Goal: Task Accomplishment & Management: Manage account settings

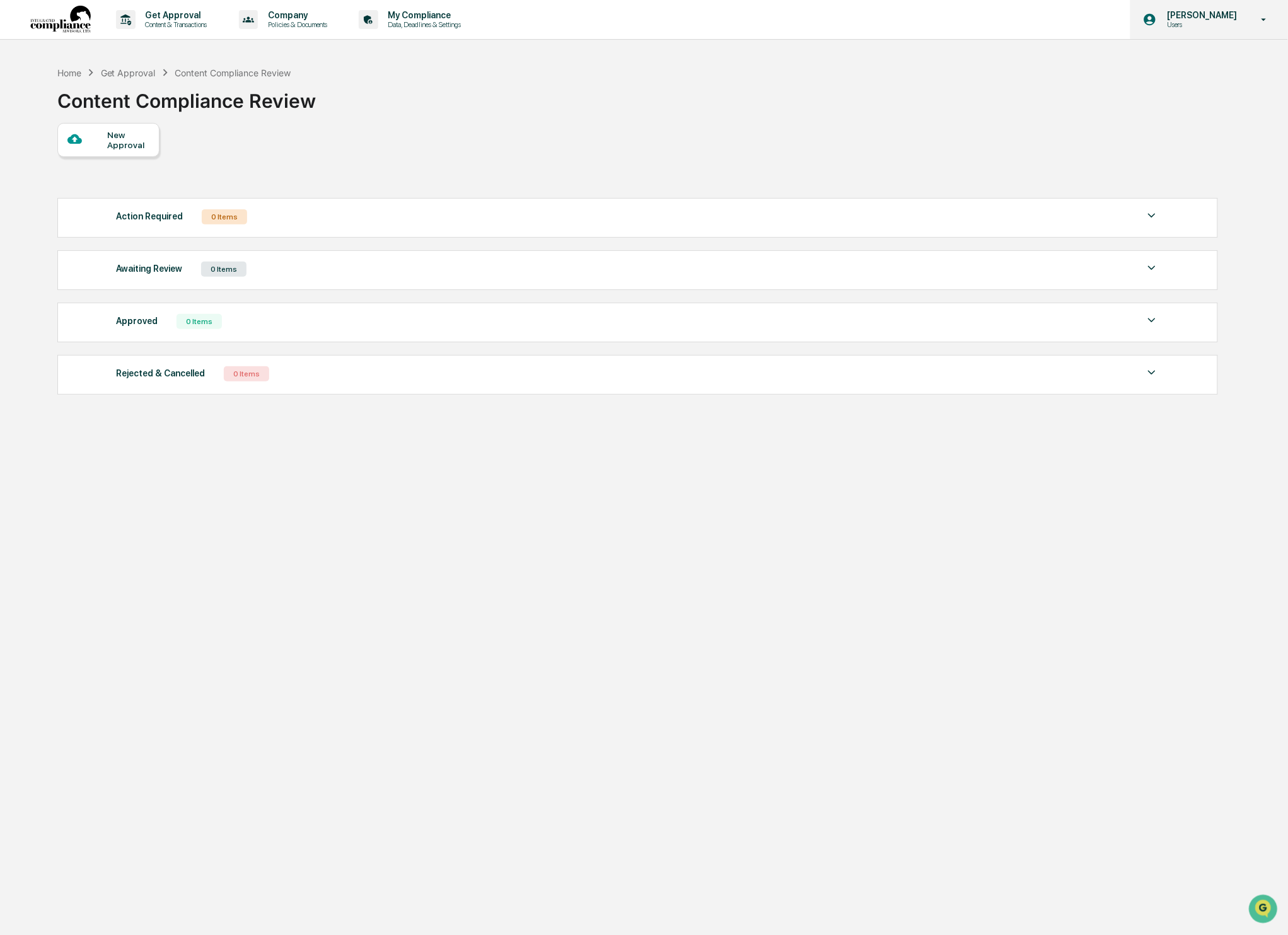
click at [1217, 25] on p "Users" at bounding box center [1199, 25] width 87 height 9
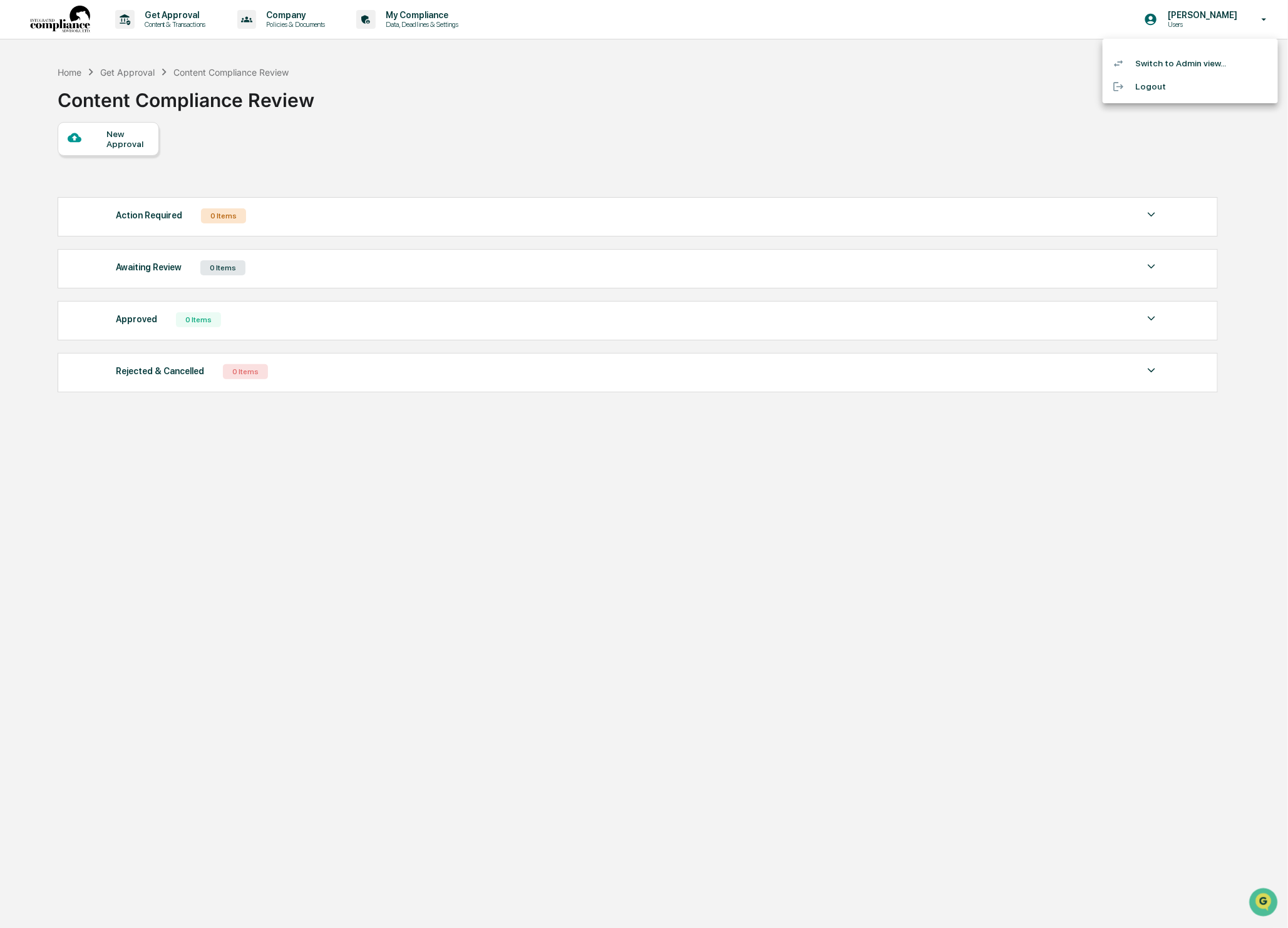
click at [1182, 62] on li "Switch to Admin view..." at bounding box center [1189, 63] width 175 height 23
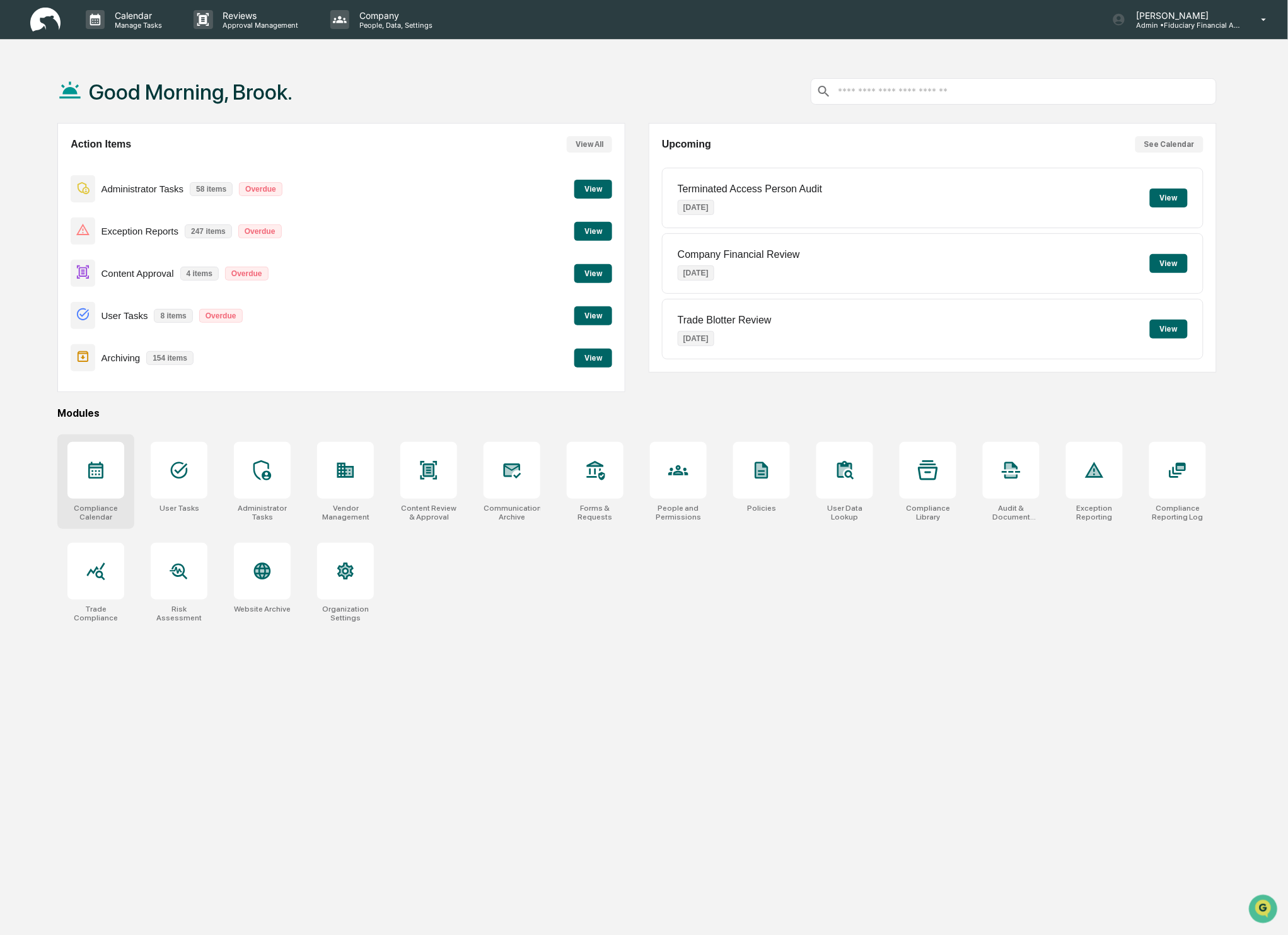
click at [101, 477] on icon at bounding box center [96, 470] width 21 height 21
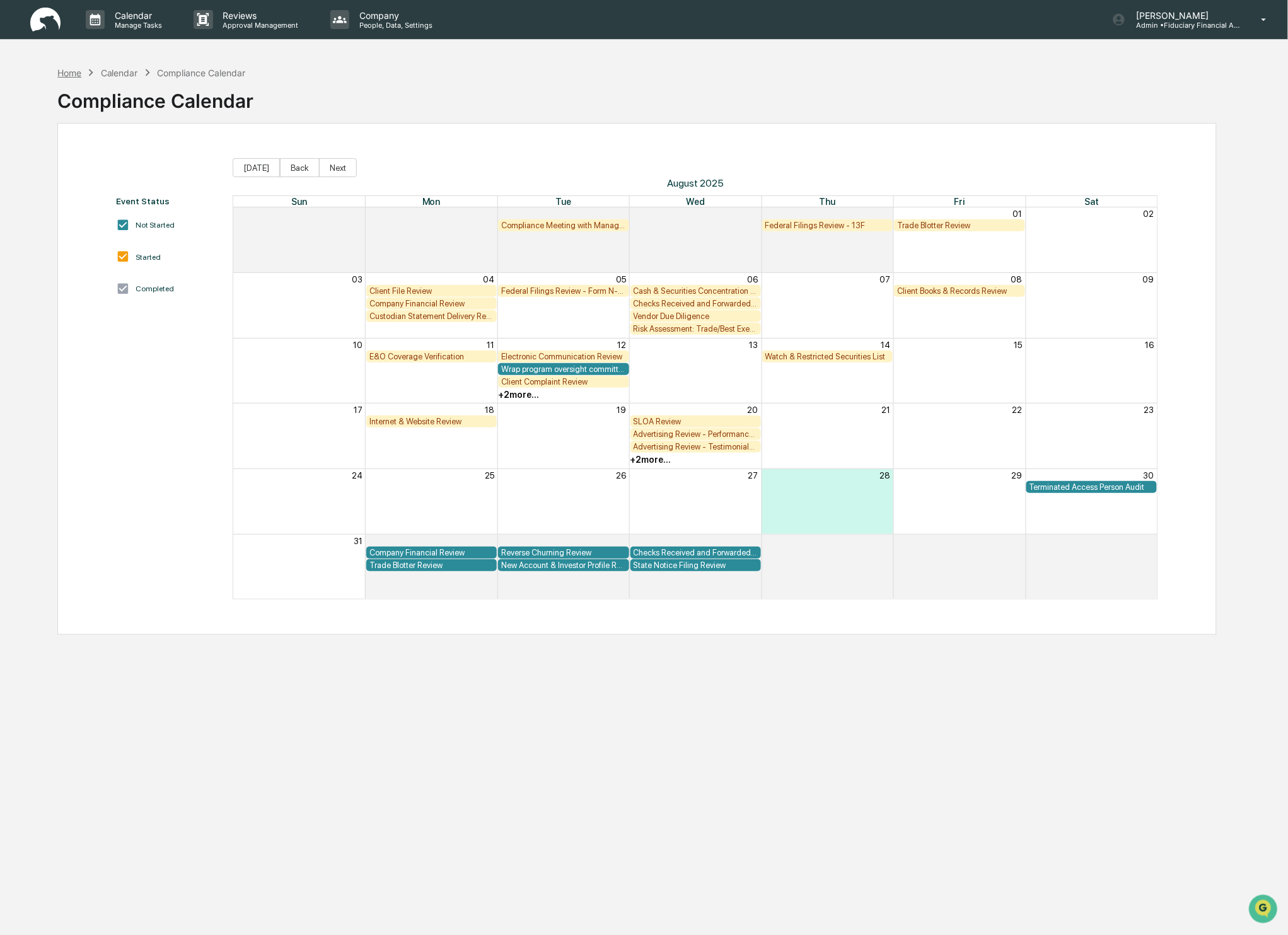
click at [65, 73] on div "Home" at bounding box center [69, 72] width 24 height 11
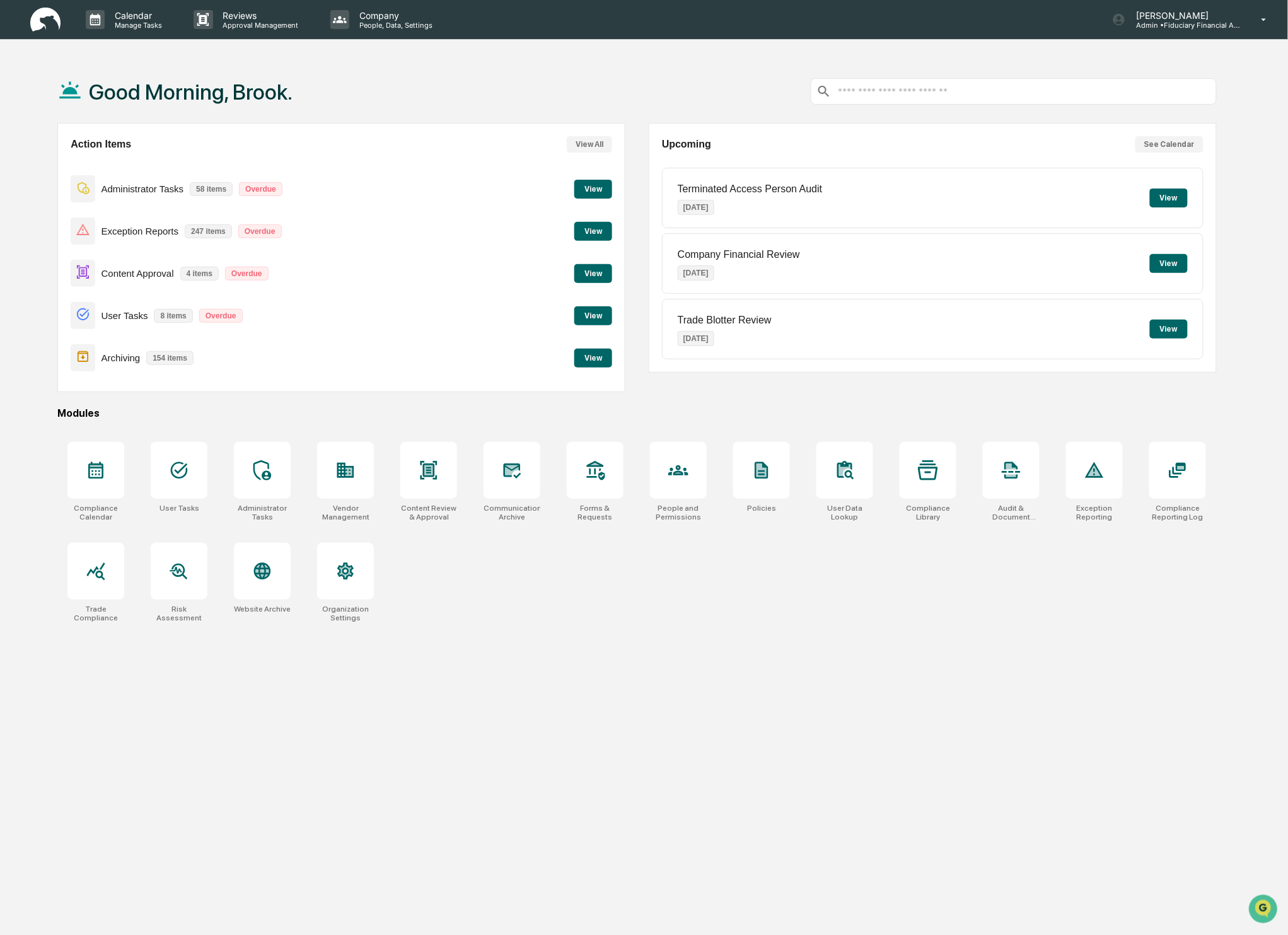
click at [597, 270] on button "View" at bounding box center [593, 273] width 38 height 19
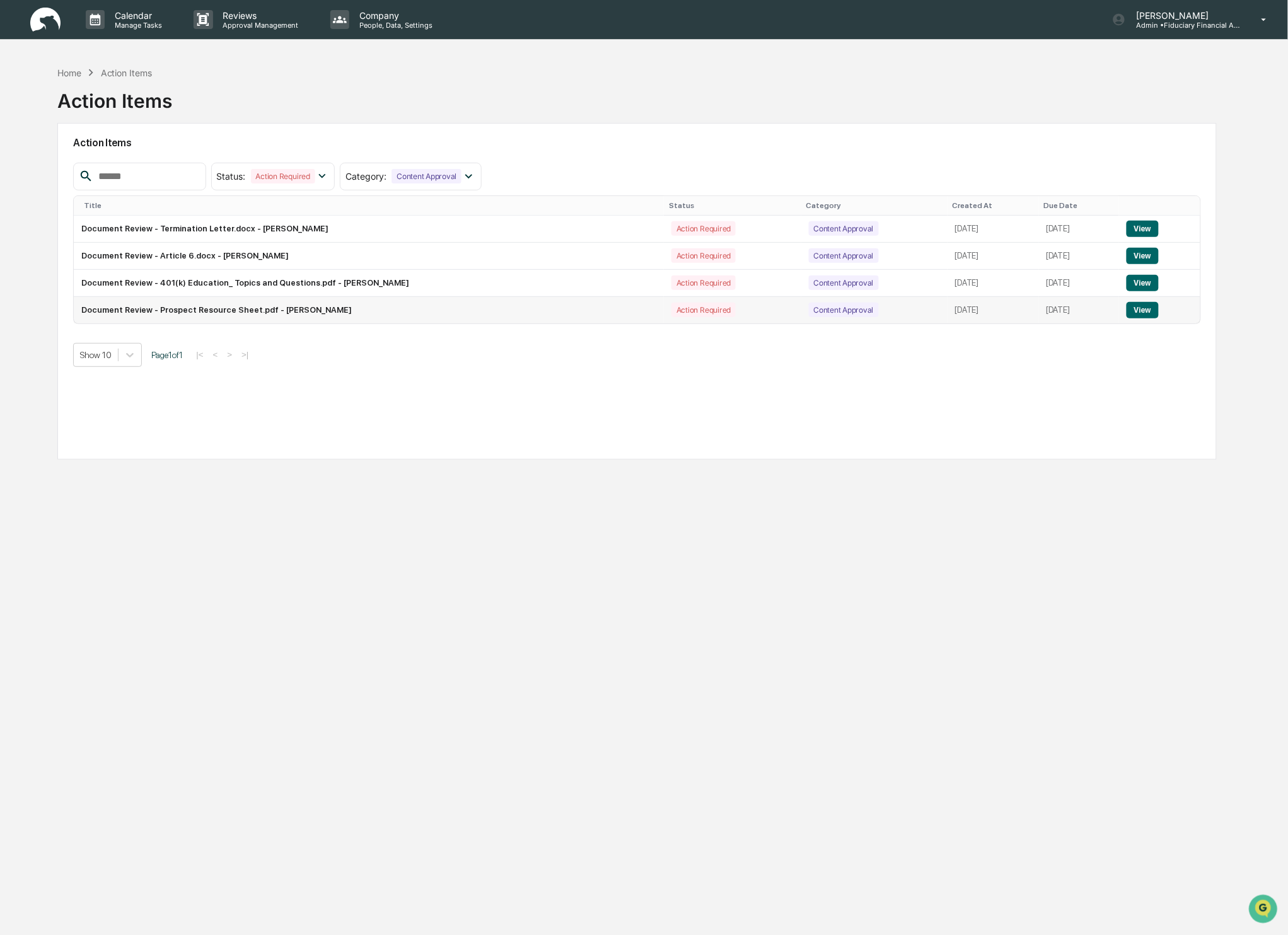
click at [1141, 309] on button "View" at bounding box center [1142, 310] width 32 height 16
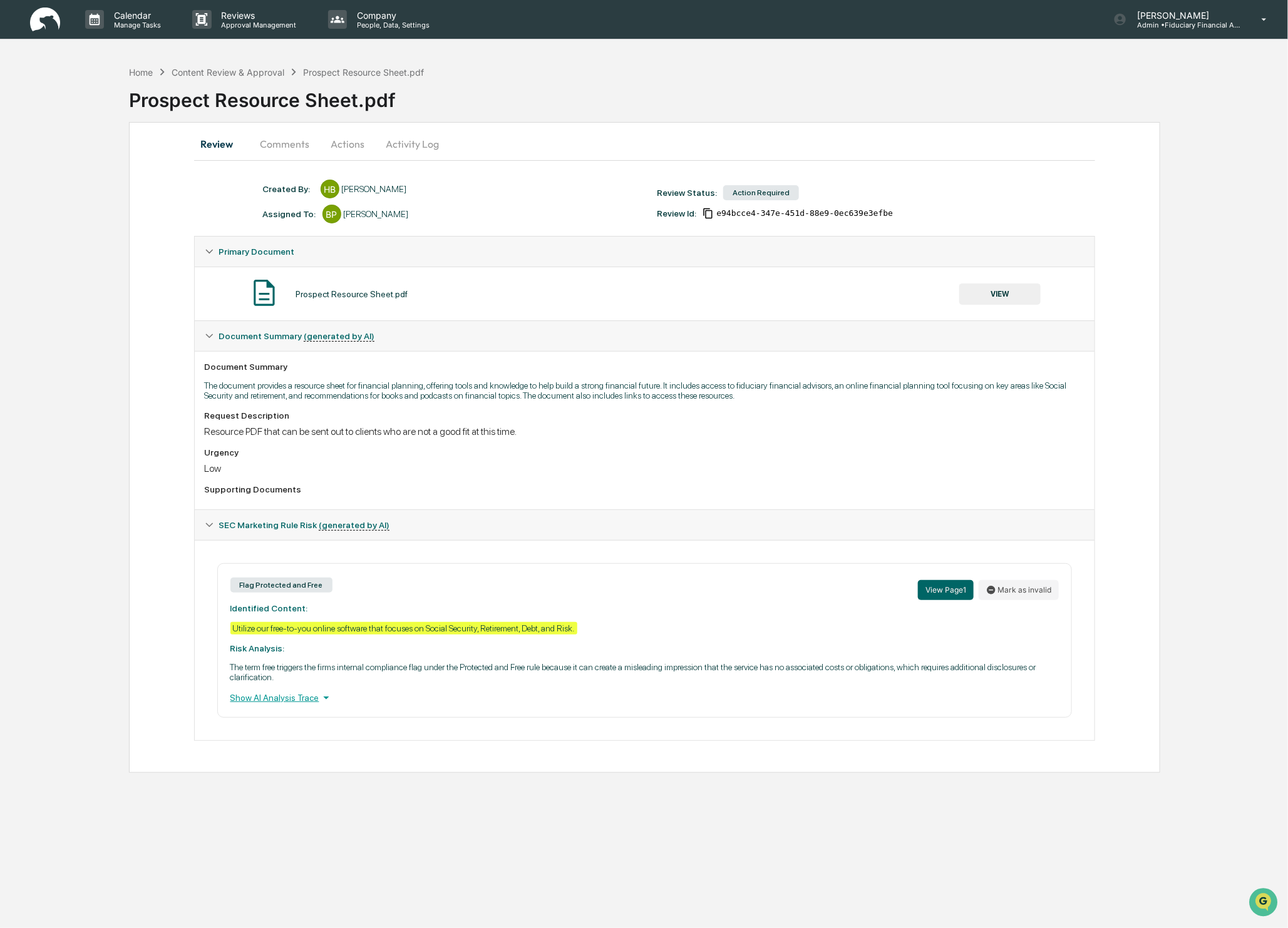
click at [1004, 301] on button "VIEW" at bounding box center [1000, 294] width 82 height 21
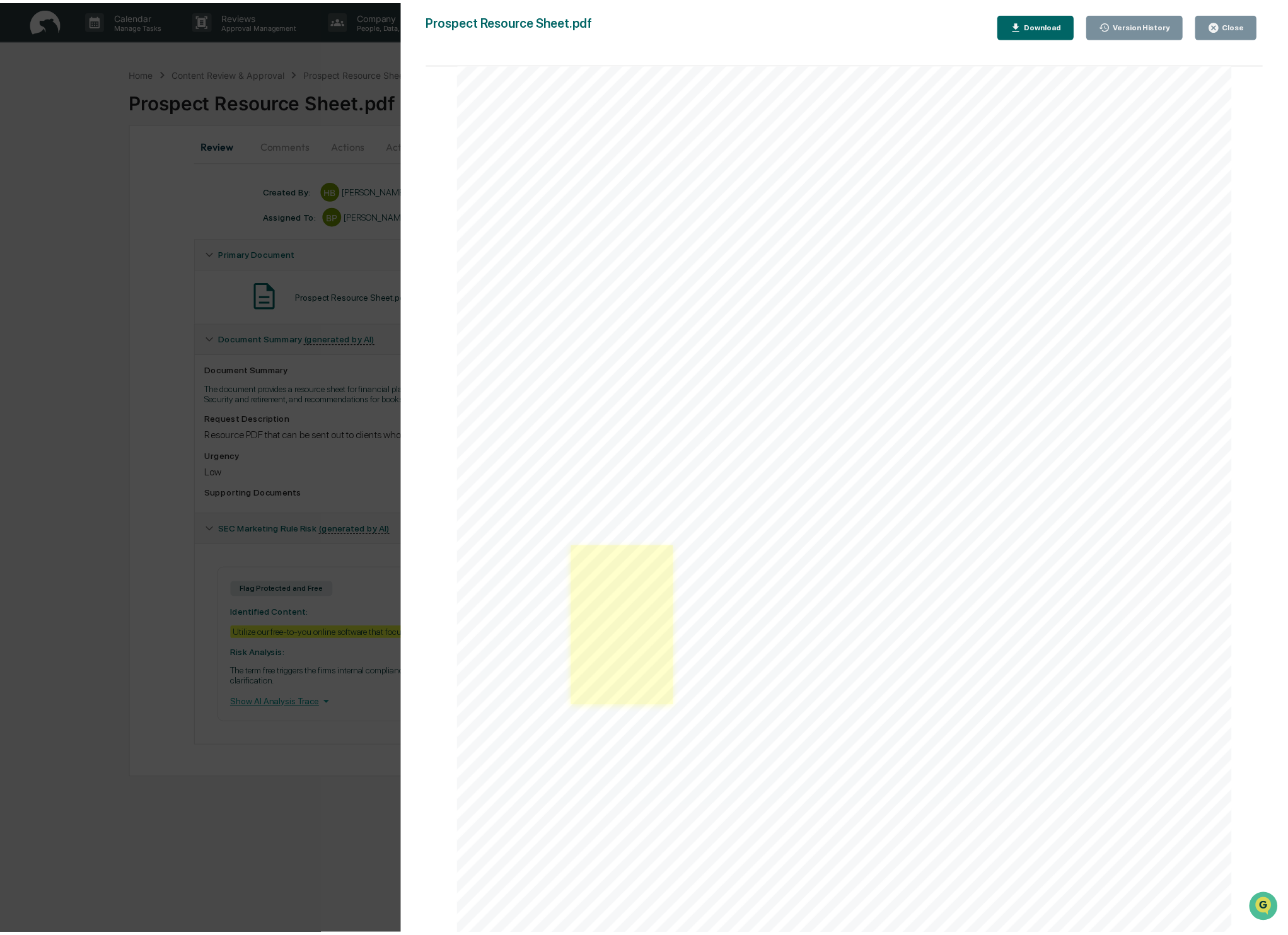
scroll to position [166, 0]
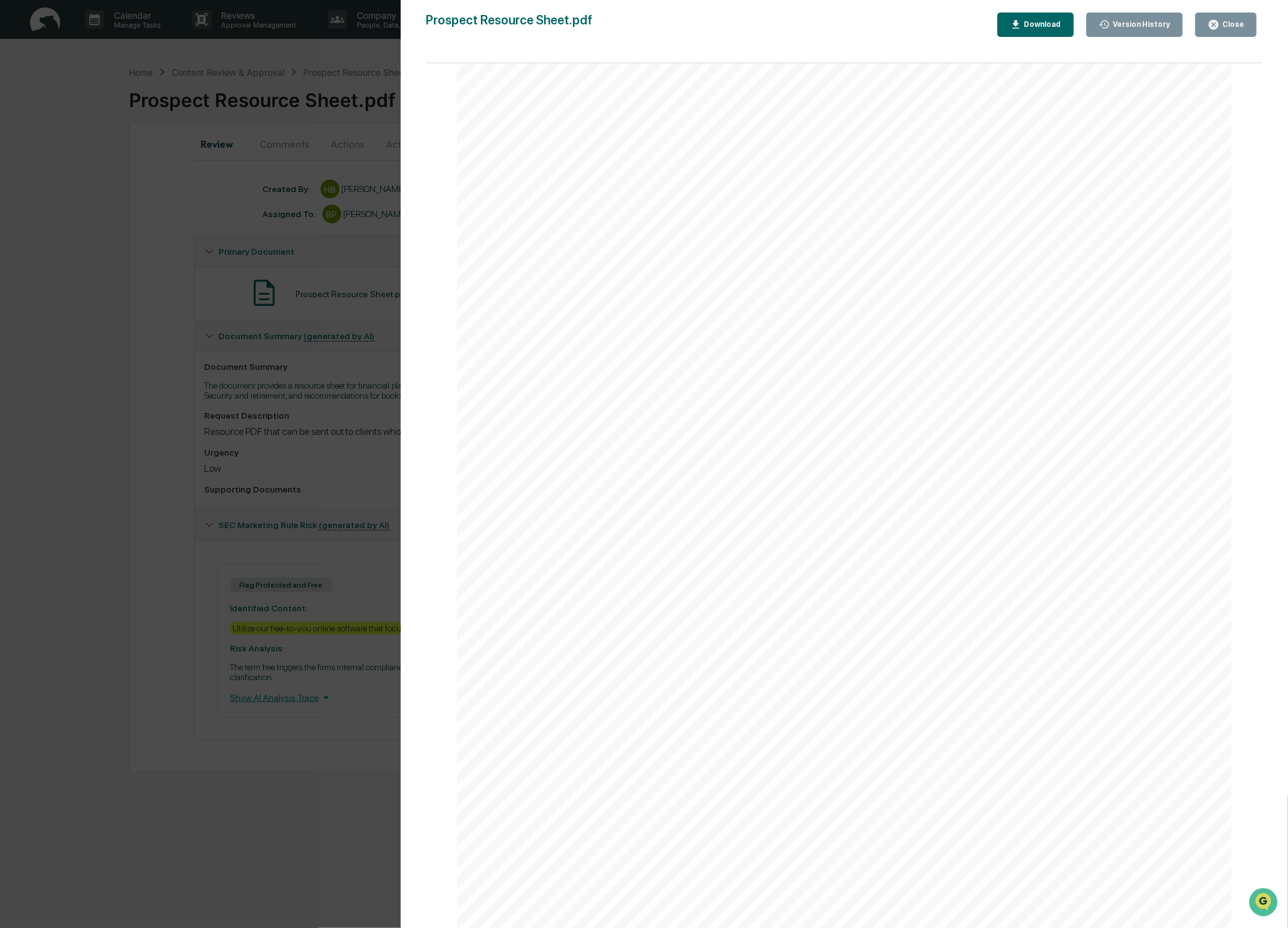
click at [1239, 24] on div "Close" at bounding box center [1231, 25] width 24 height 9
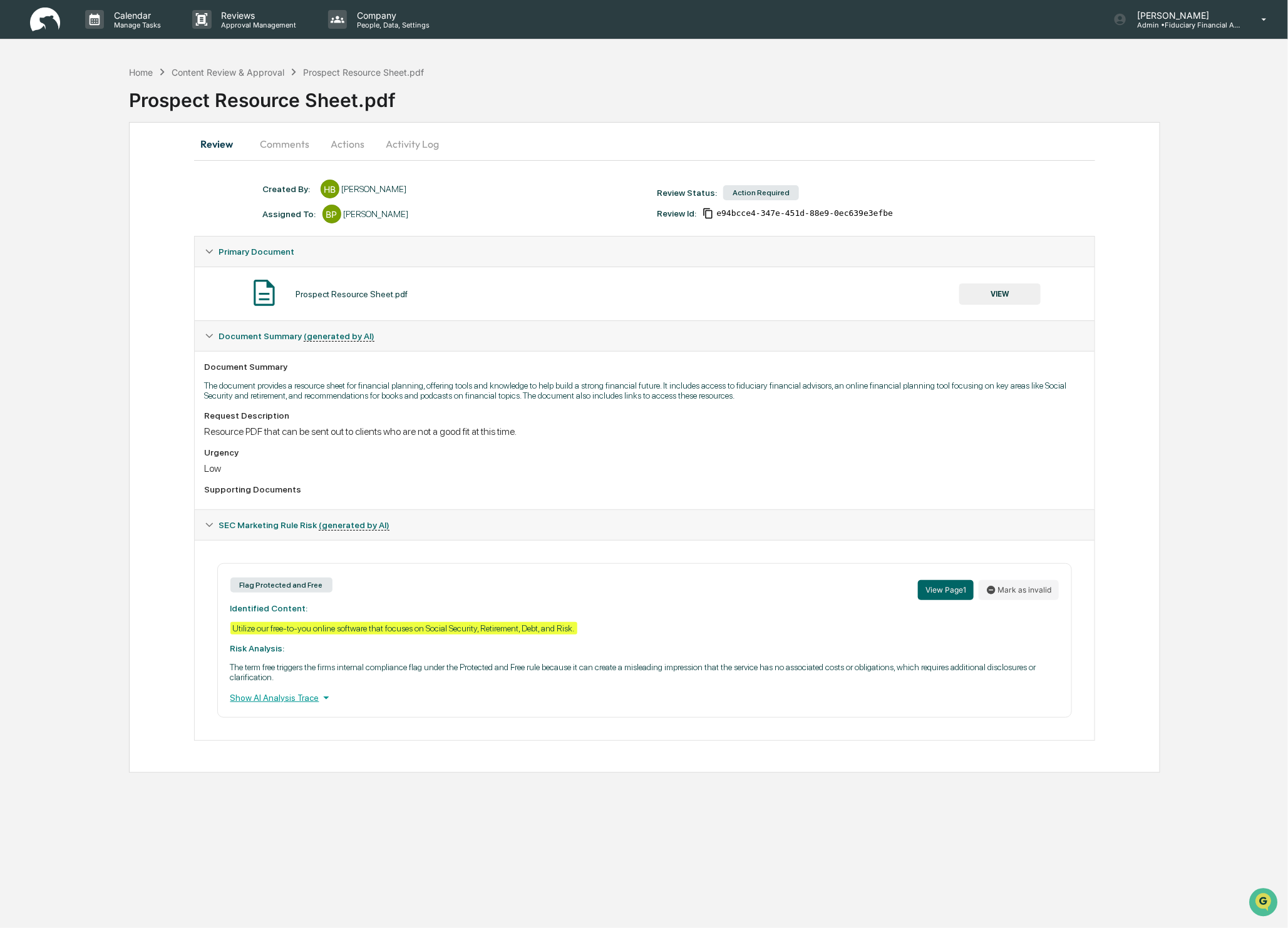
click at [291, 146] on button "Comments" at bounding box center [285, 144] width 69 height 30
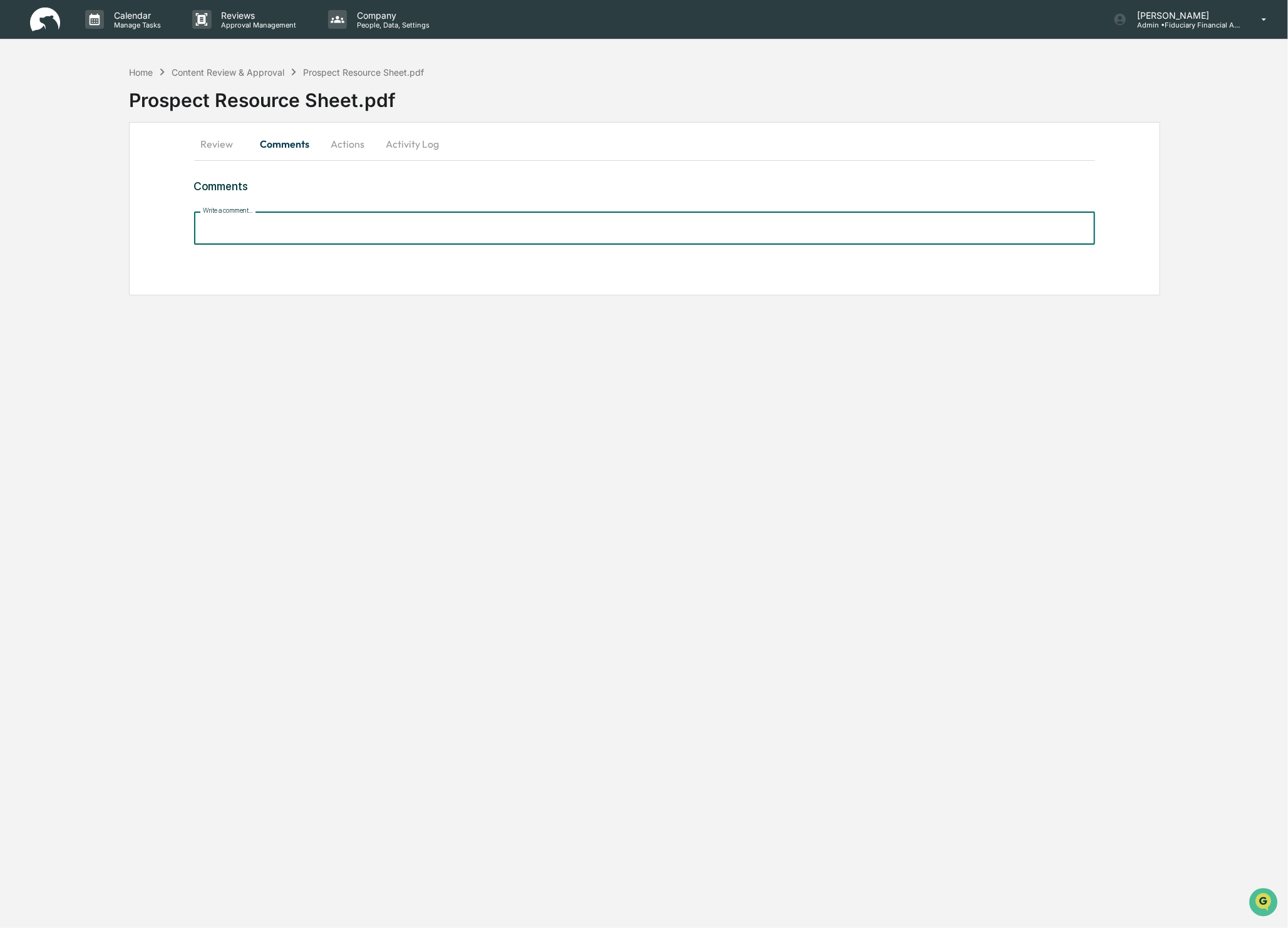
click at [216, 230] on input "Write a comment..." at bounding box center [644, 227] width 902 height 33
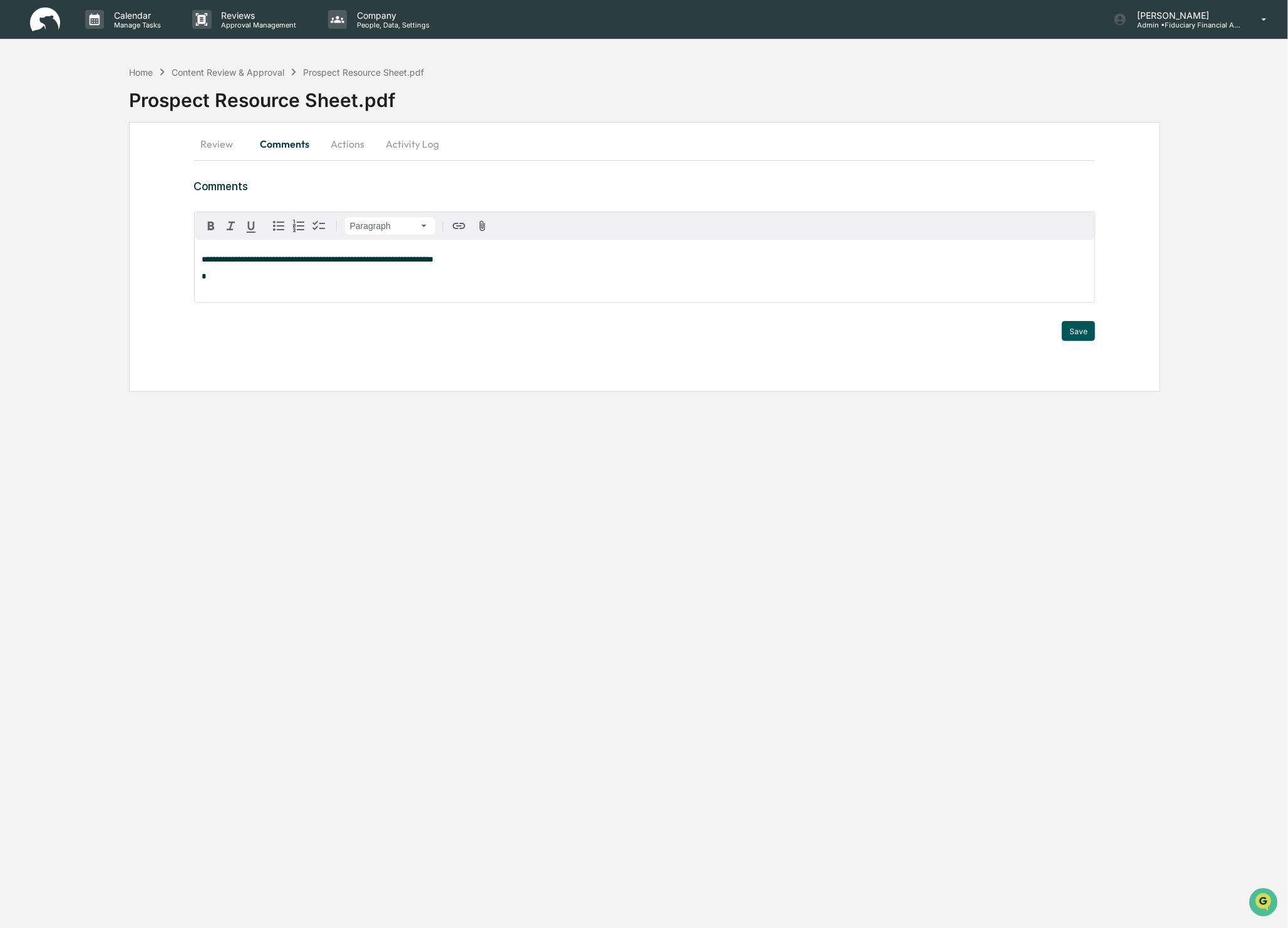
click at [1076, 330] on button "Save" at bounding box center [1077, 331] width 33 height 20
click at [352, 143] on button "Actions" at bounding box center [347, 144] width 56 height 30
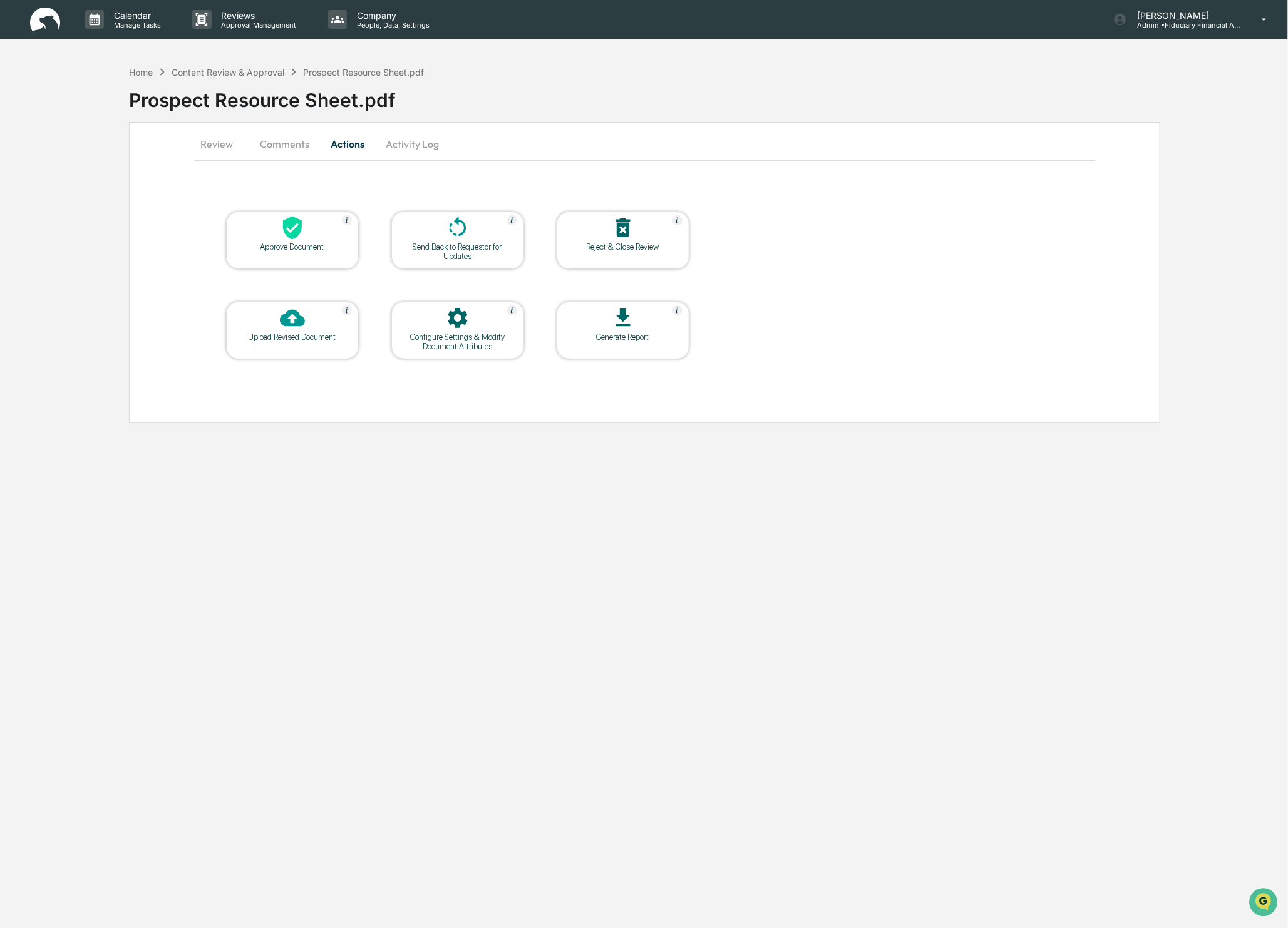
click at [283, 270] on td "Approve Document" at bounding box center [292, 241] width 134 height 59
click at [282, 257] on div "Approve Document" at bounding box center [291, 240] width 132 height 58
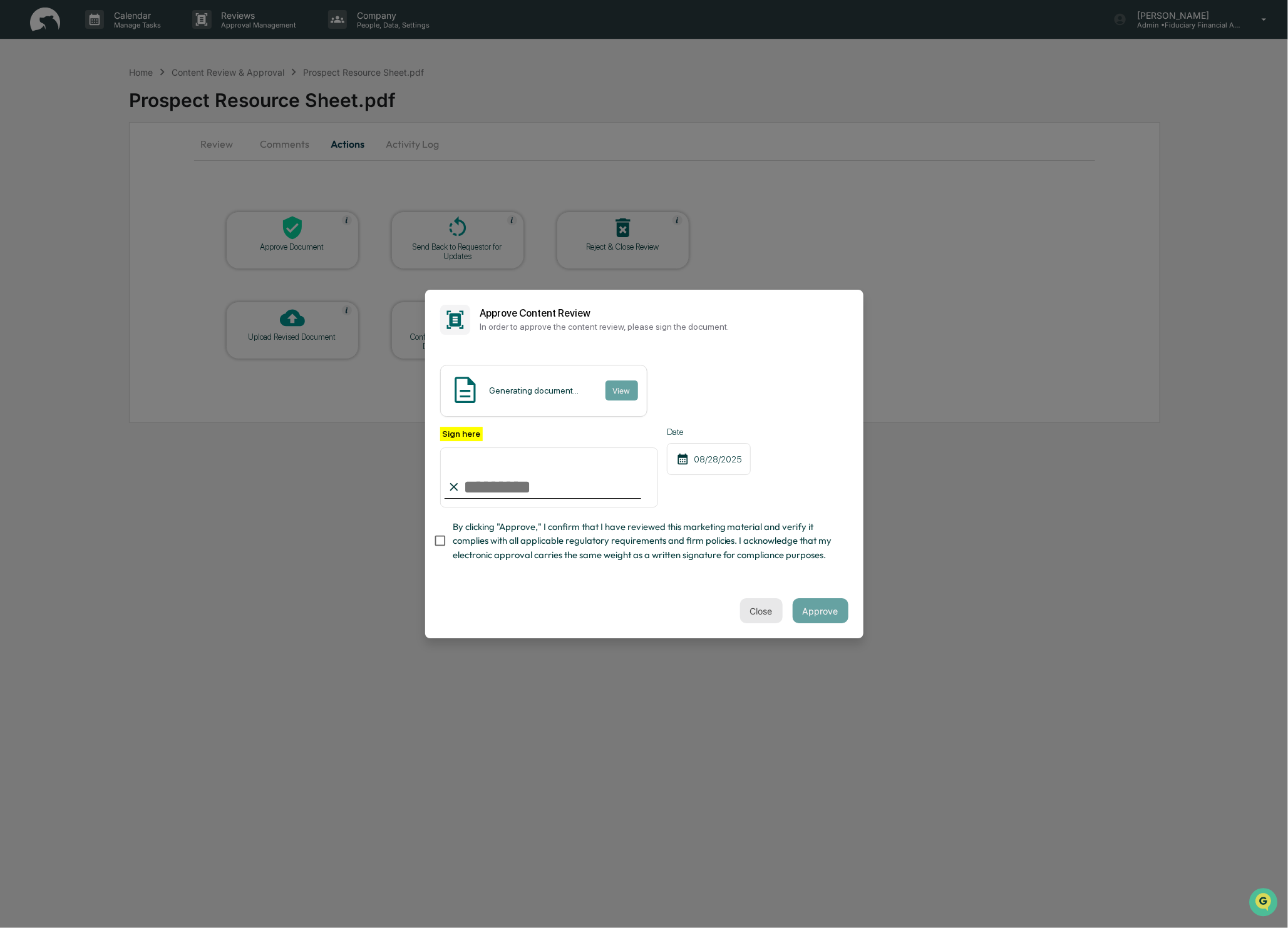
drag, startPoint x: 748, startPoint y: 610, endPoint x: 752, endPoint y: 596, distance: 14.6
click at [748, 610] on button "Close" at bounding box center [761, 611] width 43 height 25
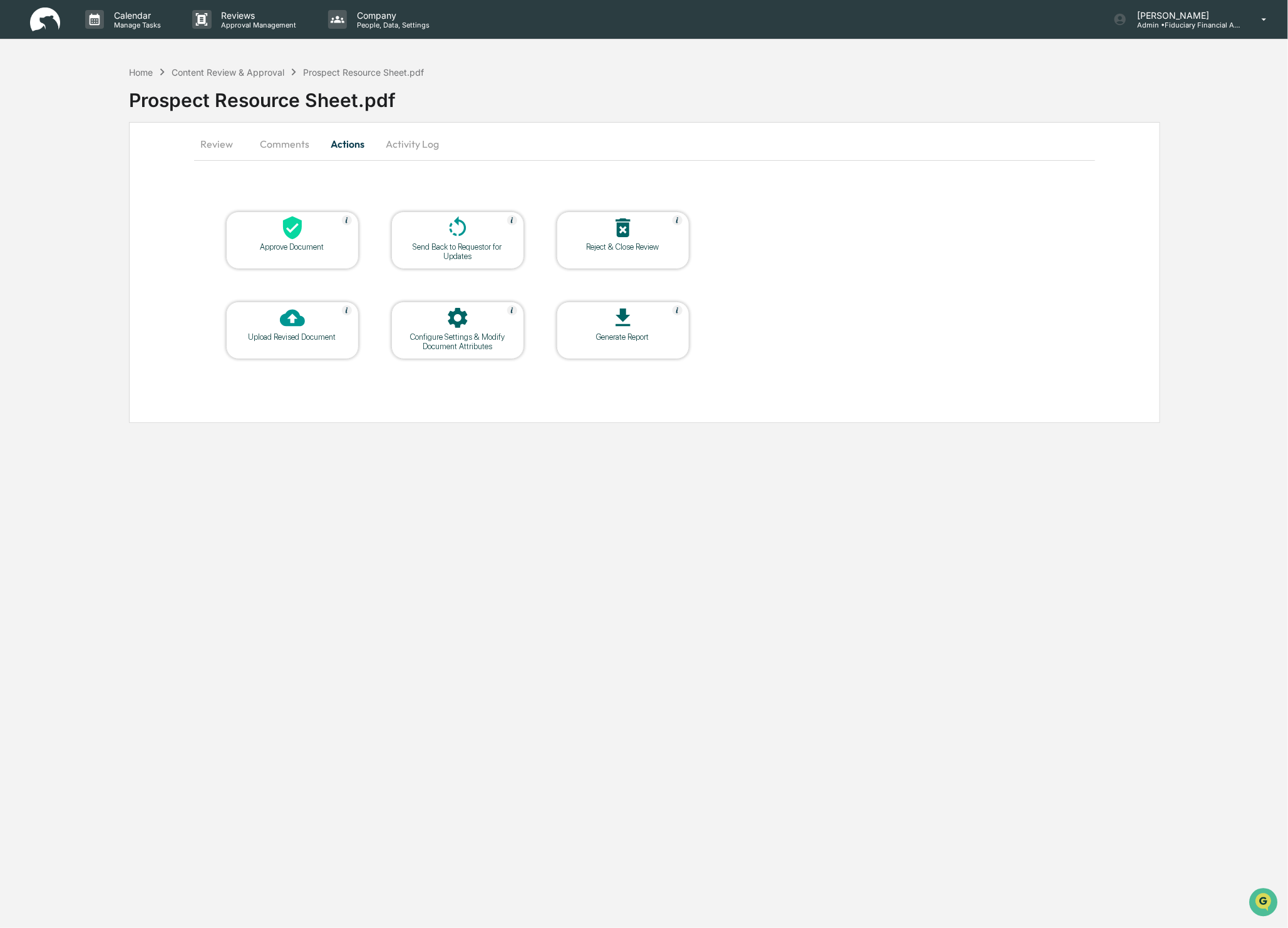
click at [279, 244] on div "Approve Document" at bounding box center [292, 247] width 113 height 10
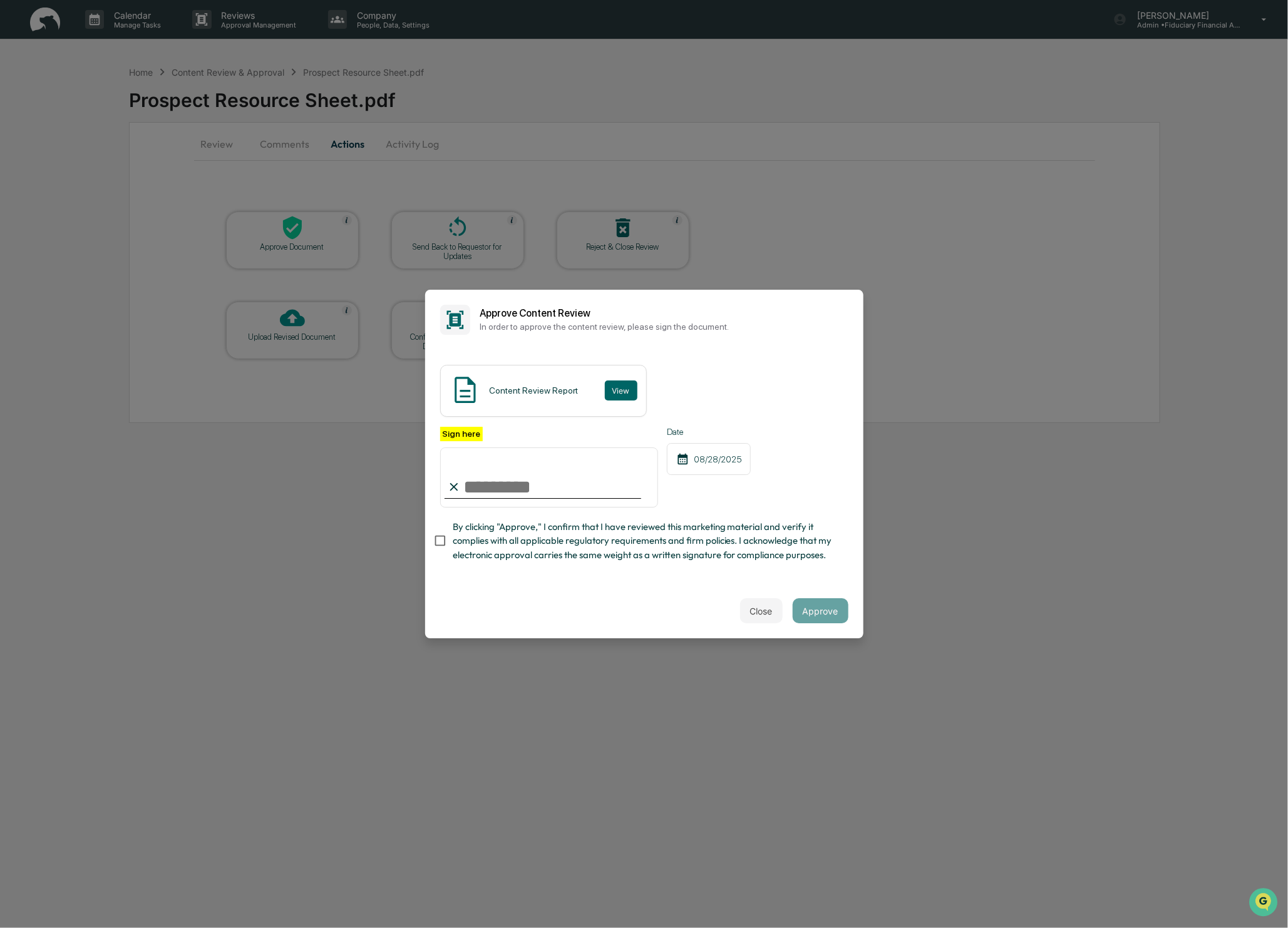
click at [470, 490] on input "Sign here" at bounding box center [549, 478] width 219 height 60
type input "**********"
click at [822, 611] on button "Approve" at bounding box center [820, 611] width 56 height 25
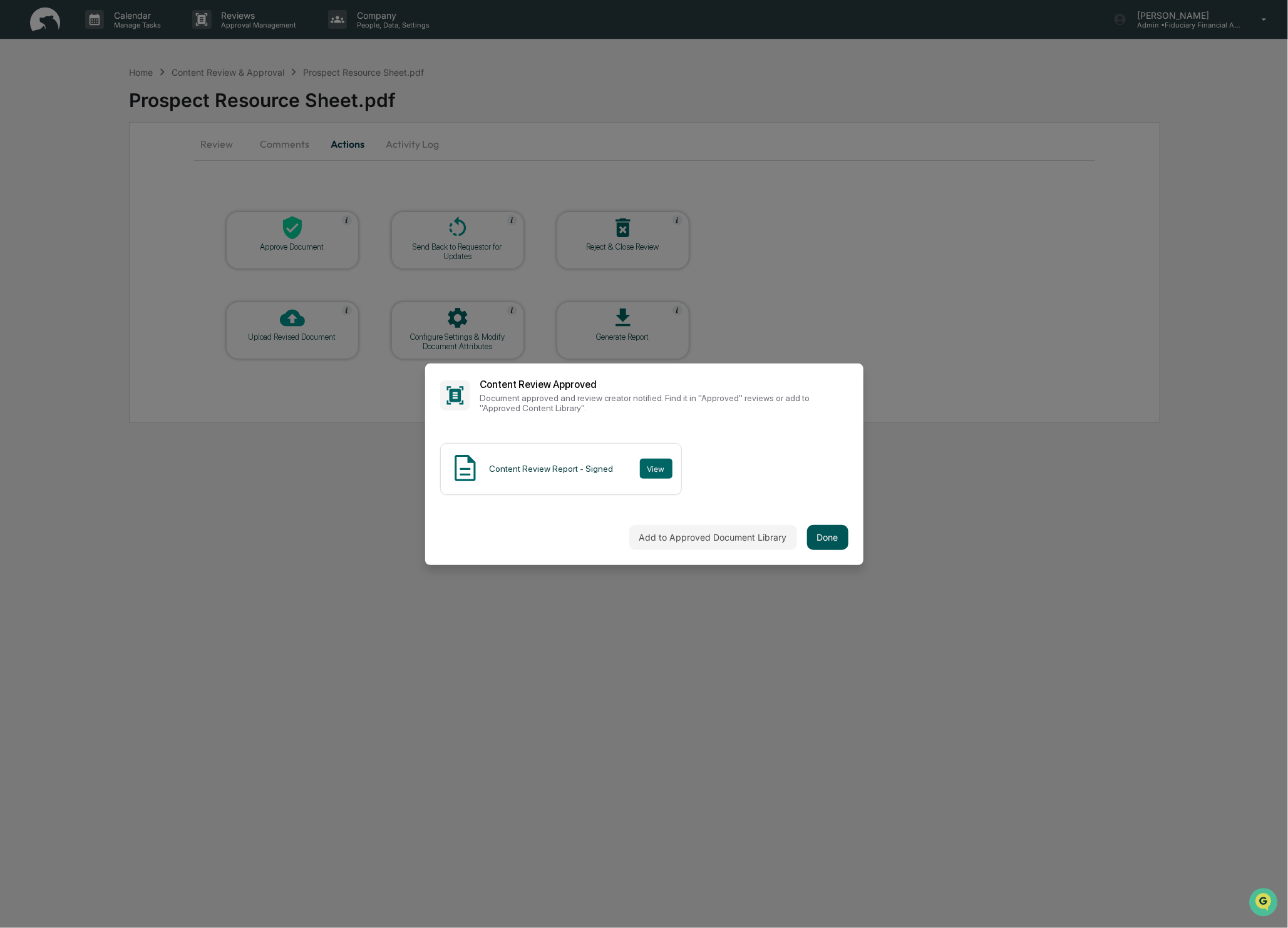
click at [839, 535] on button "Done" at bounding box center [827, 537] width 42 height 25
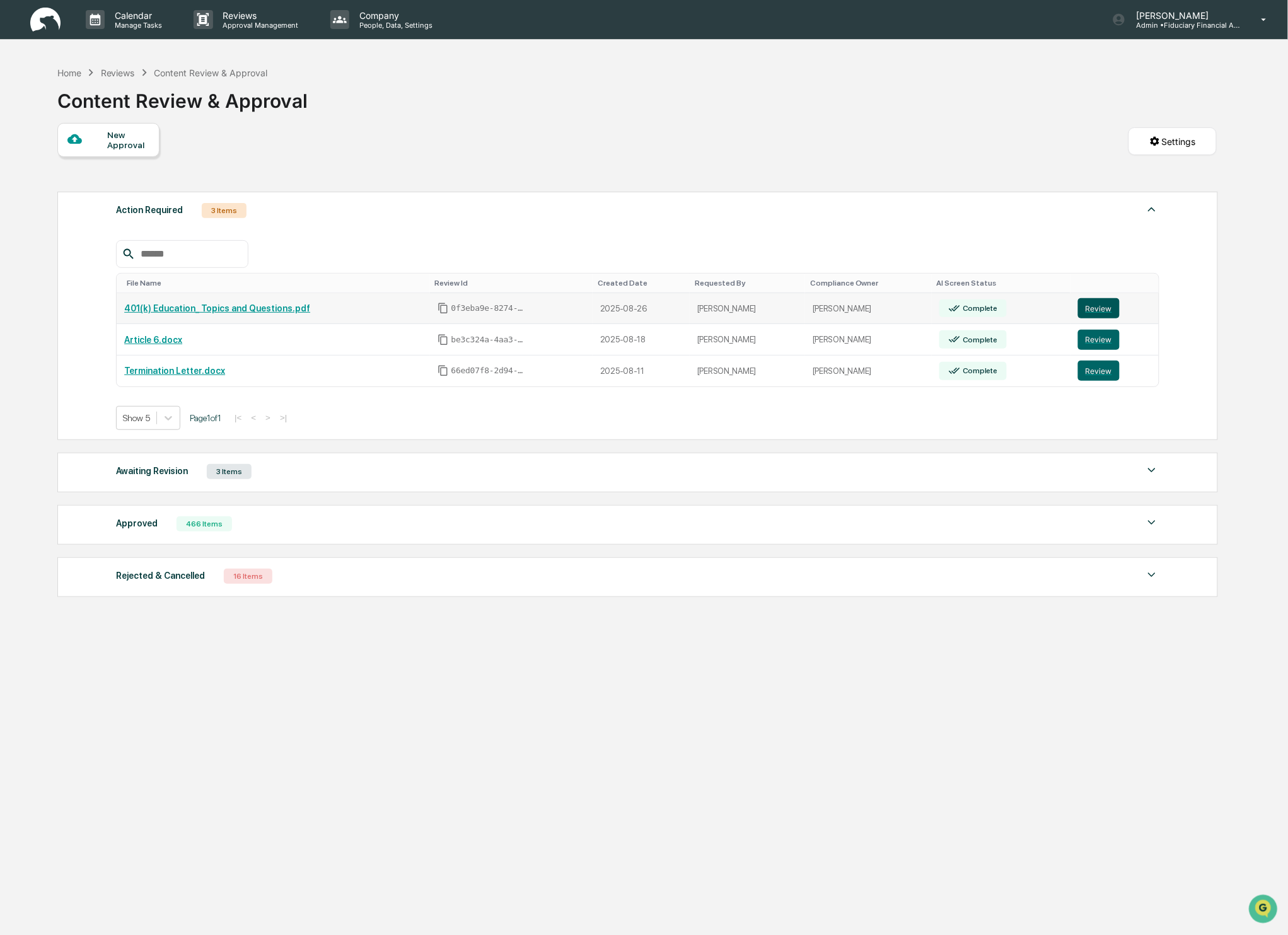
click at [1103, 303] on button "Review" at bounding box center [1098, 308] width 42 height 21
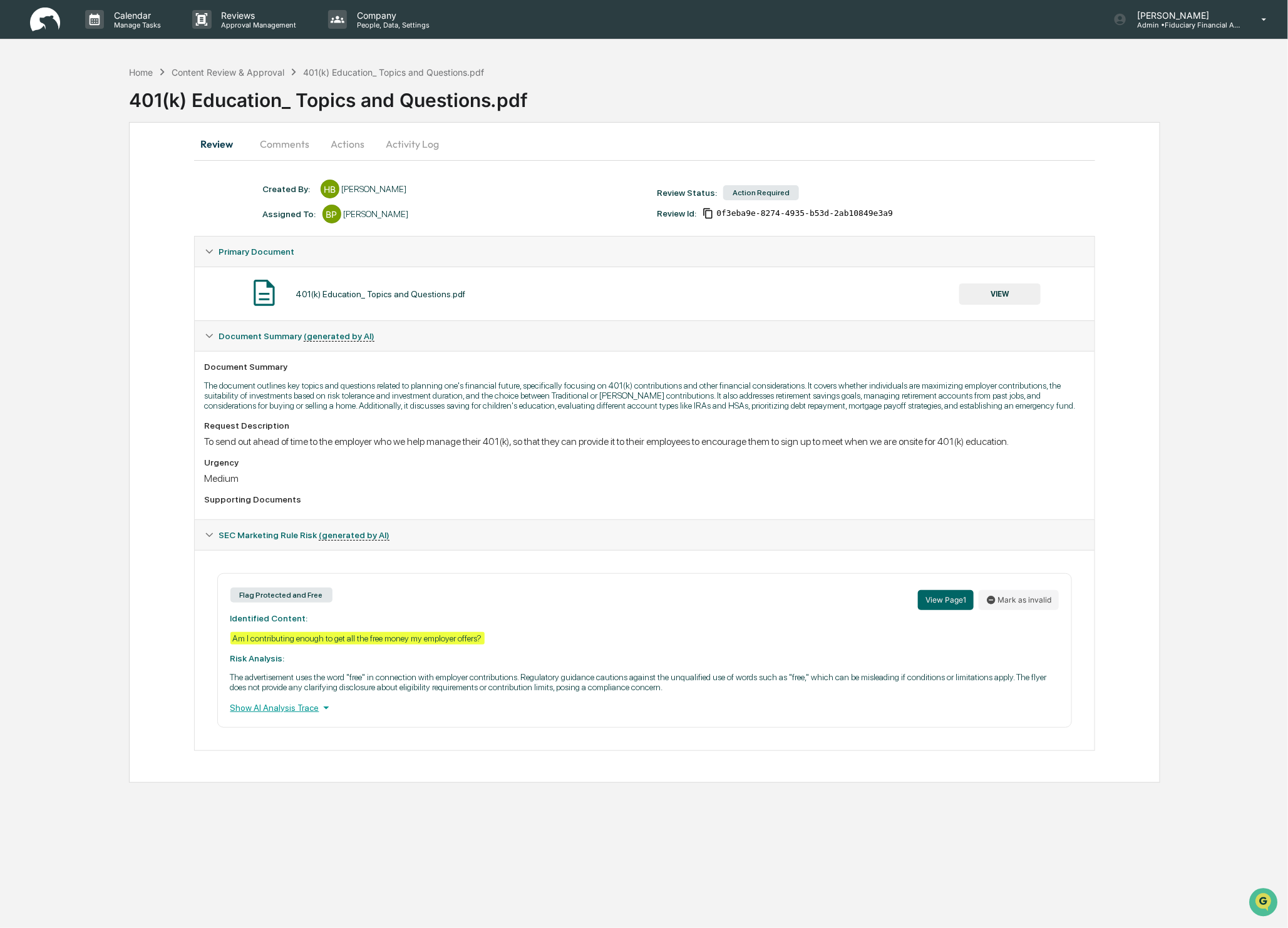
click at [1008, 300] on button "VIEW" at bounding box center [1000, 294] width 82 height 21
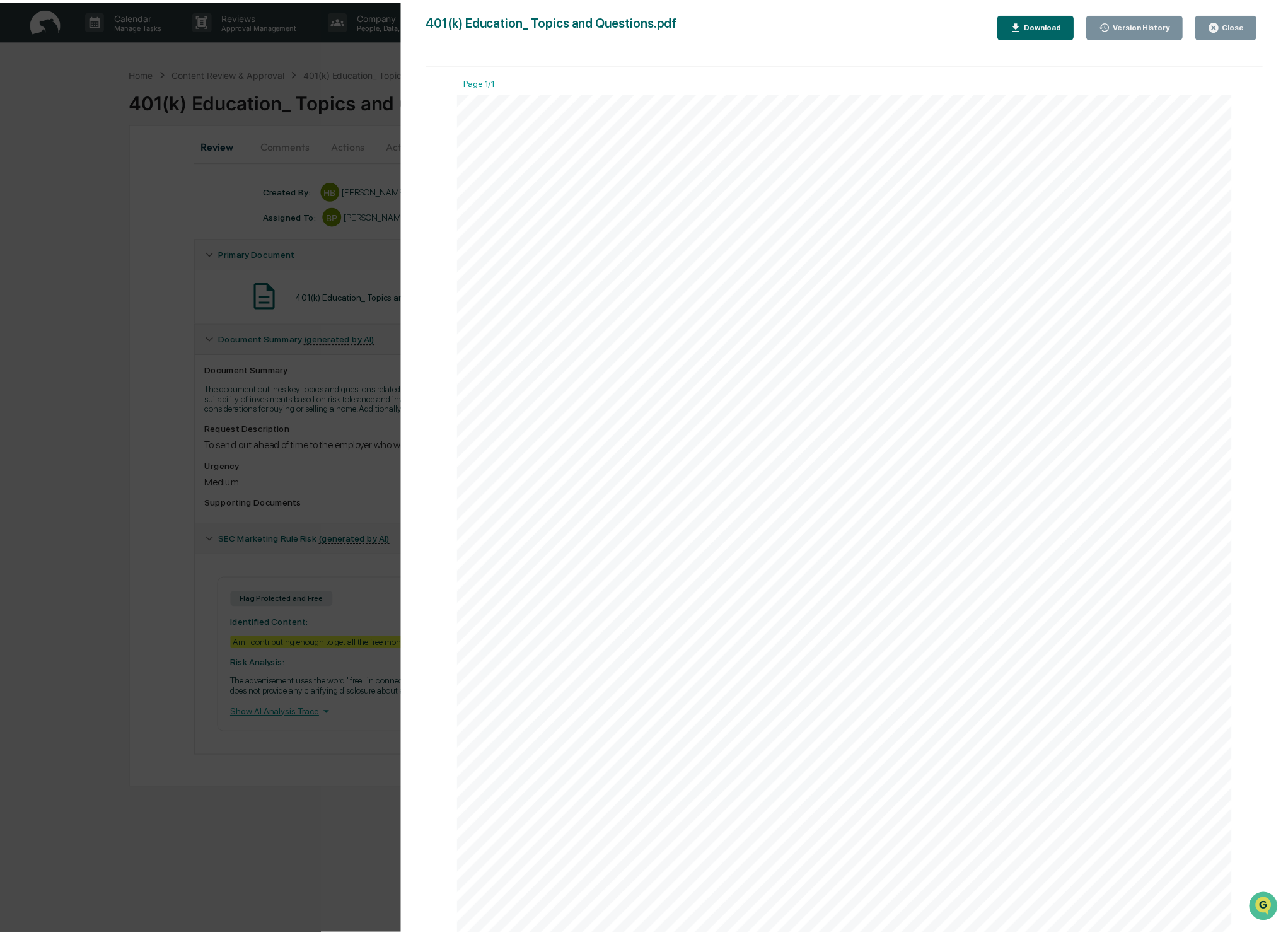
scroll to position [166, 0]
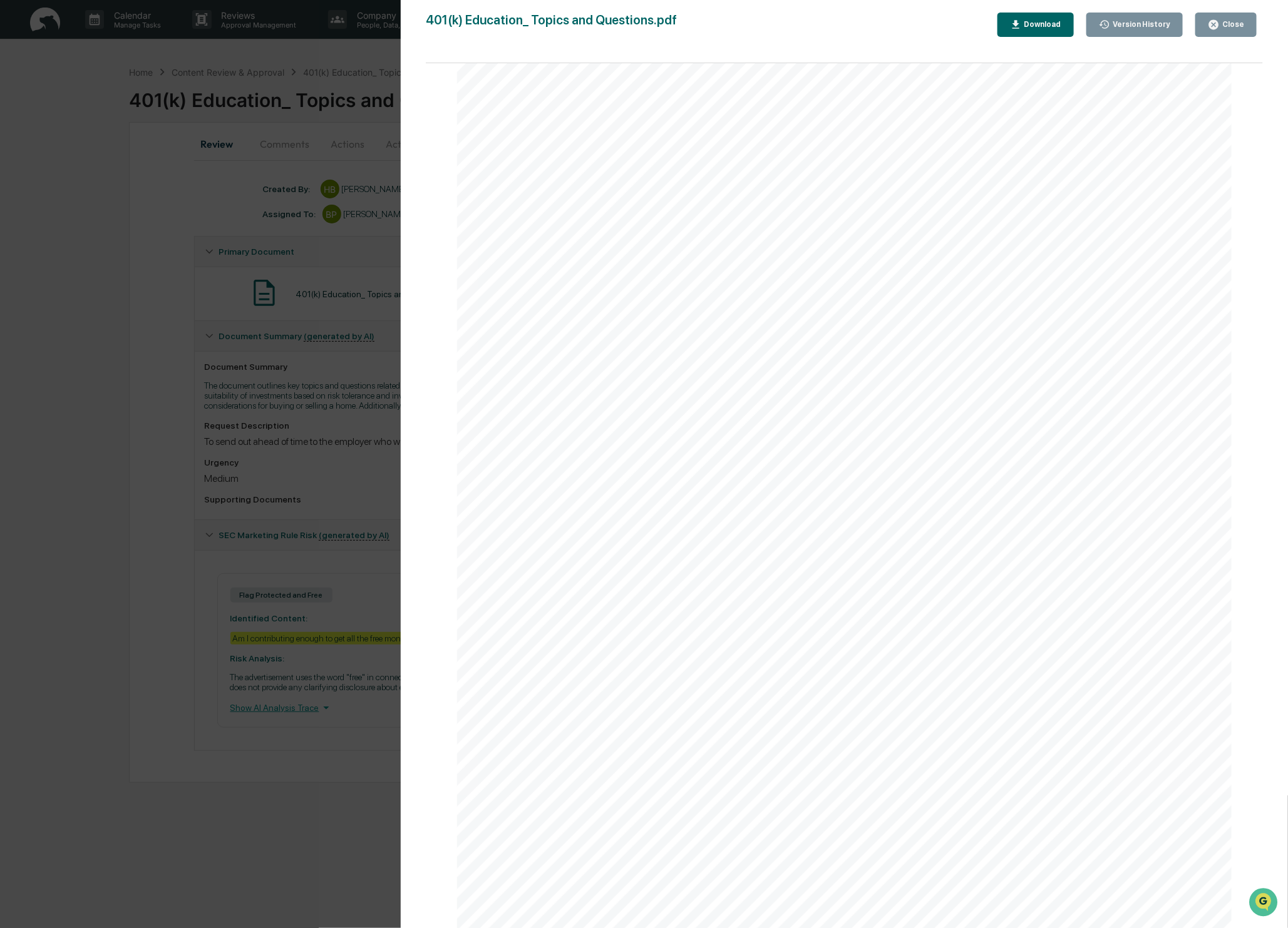
click at [1217, 24] on icon "button" at bounding box center [1213, 25] width 10 height 10
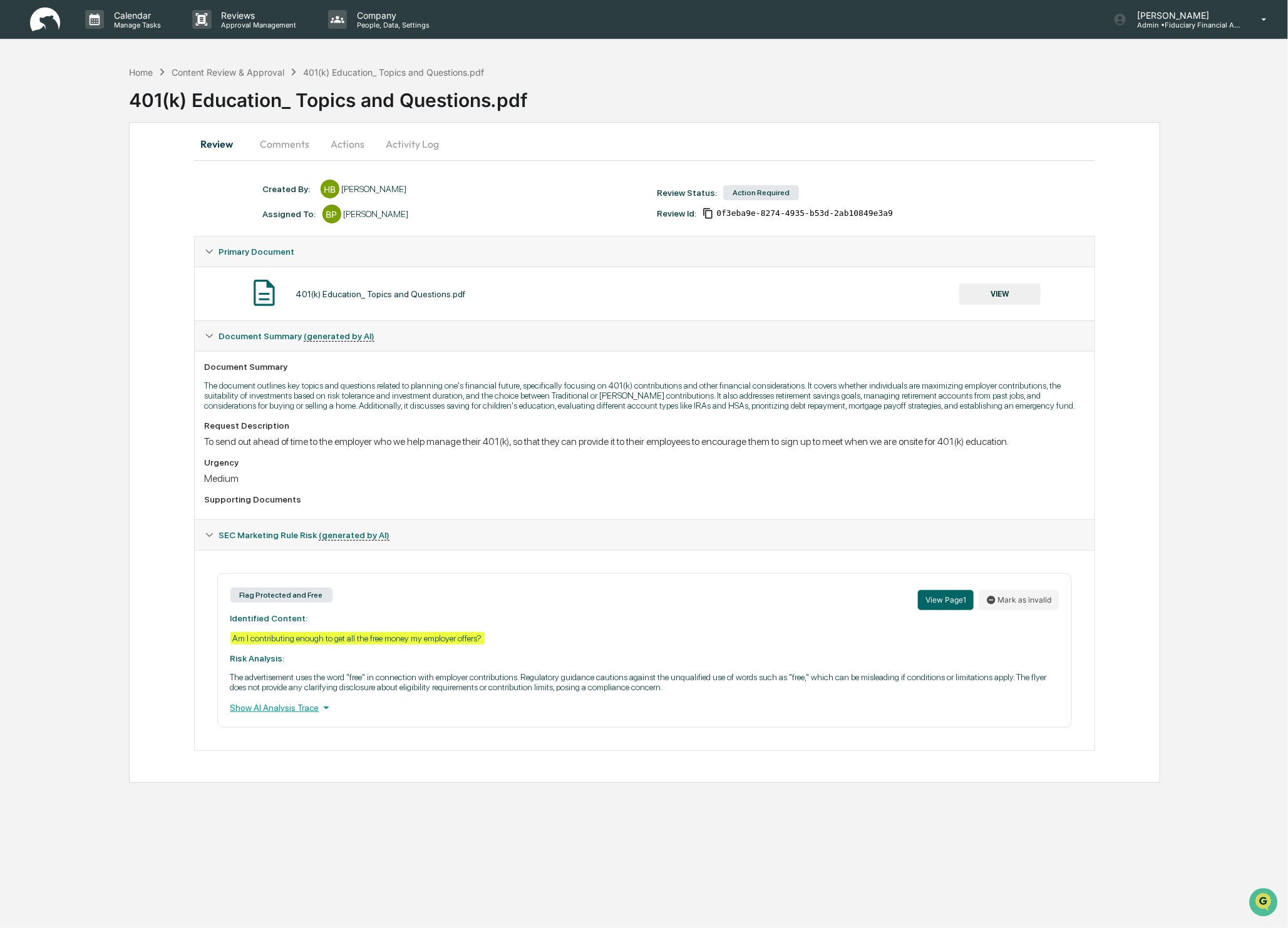
click at [290, 139] on button "Comments" at bounding box center [285, 144] width 69 height 30
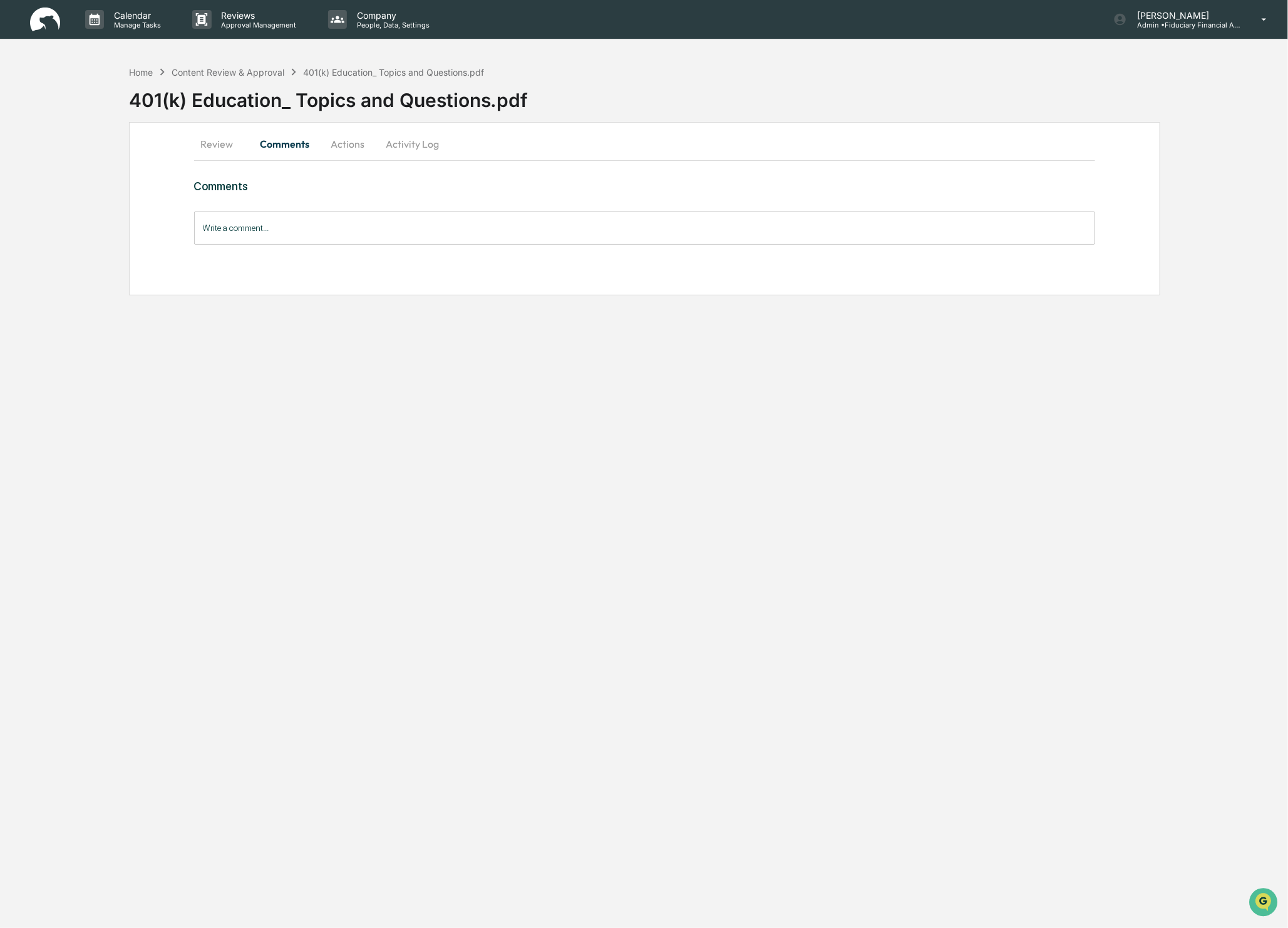
click at [239, 218] on div "Write a comment... Write a comment..." at bounding box center [644, 227] width 902 height 33
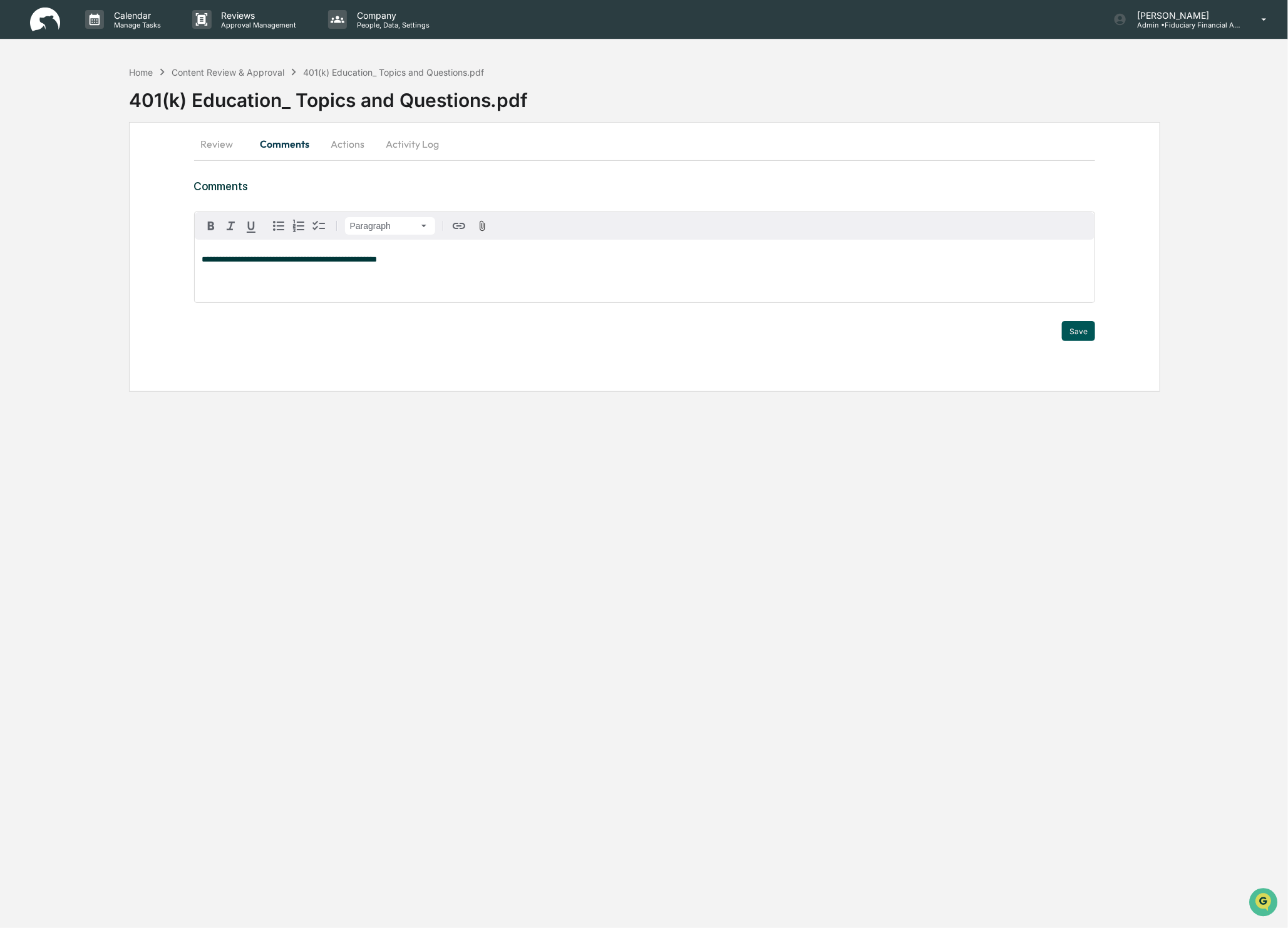
click at [1076, 329] on button "Save" at bounding box center [1077, 331] width 33 height 20
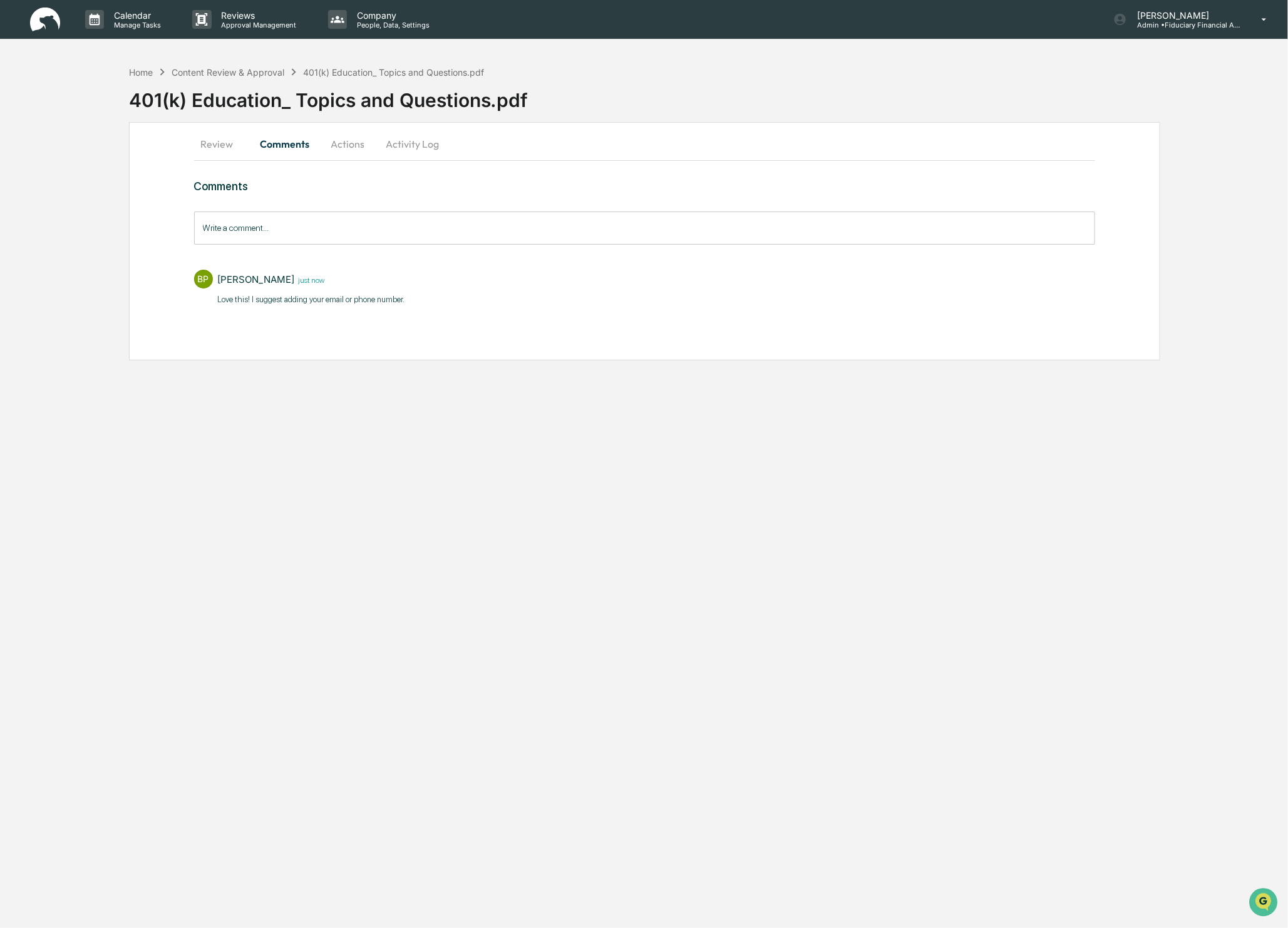
click at [348, 146] on button "Actions" at bounding box center [347, 144] width 56 height 30
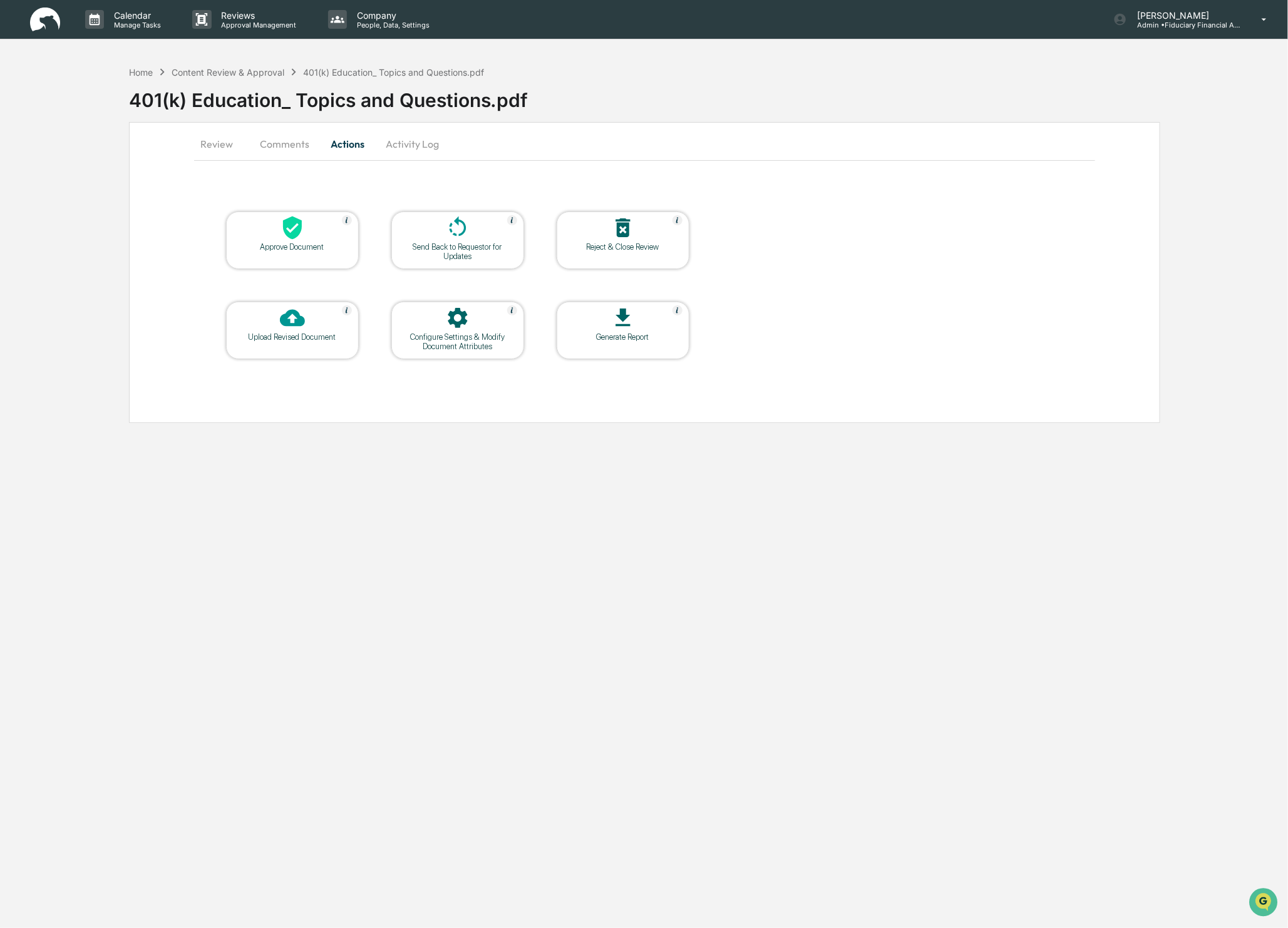
click at [328, 226] on div at bounding box center [292, 228] width 125 height 27
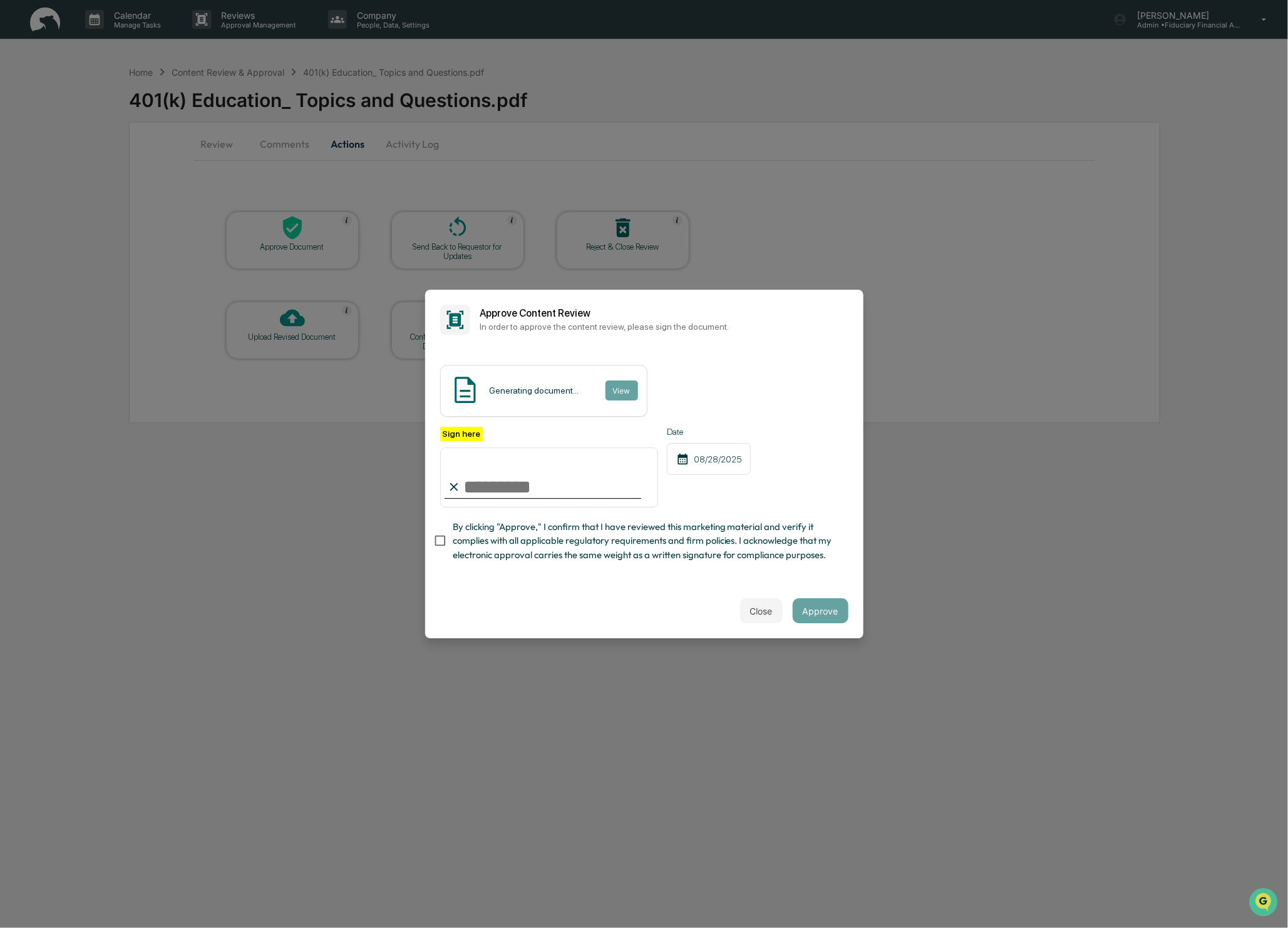
type input "**********"
click at [822, 612] on button "Approve" at bounding box center [820, 611] width 56 height 25
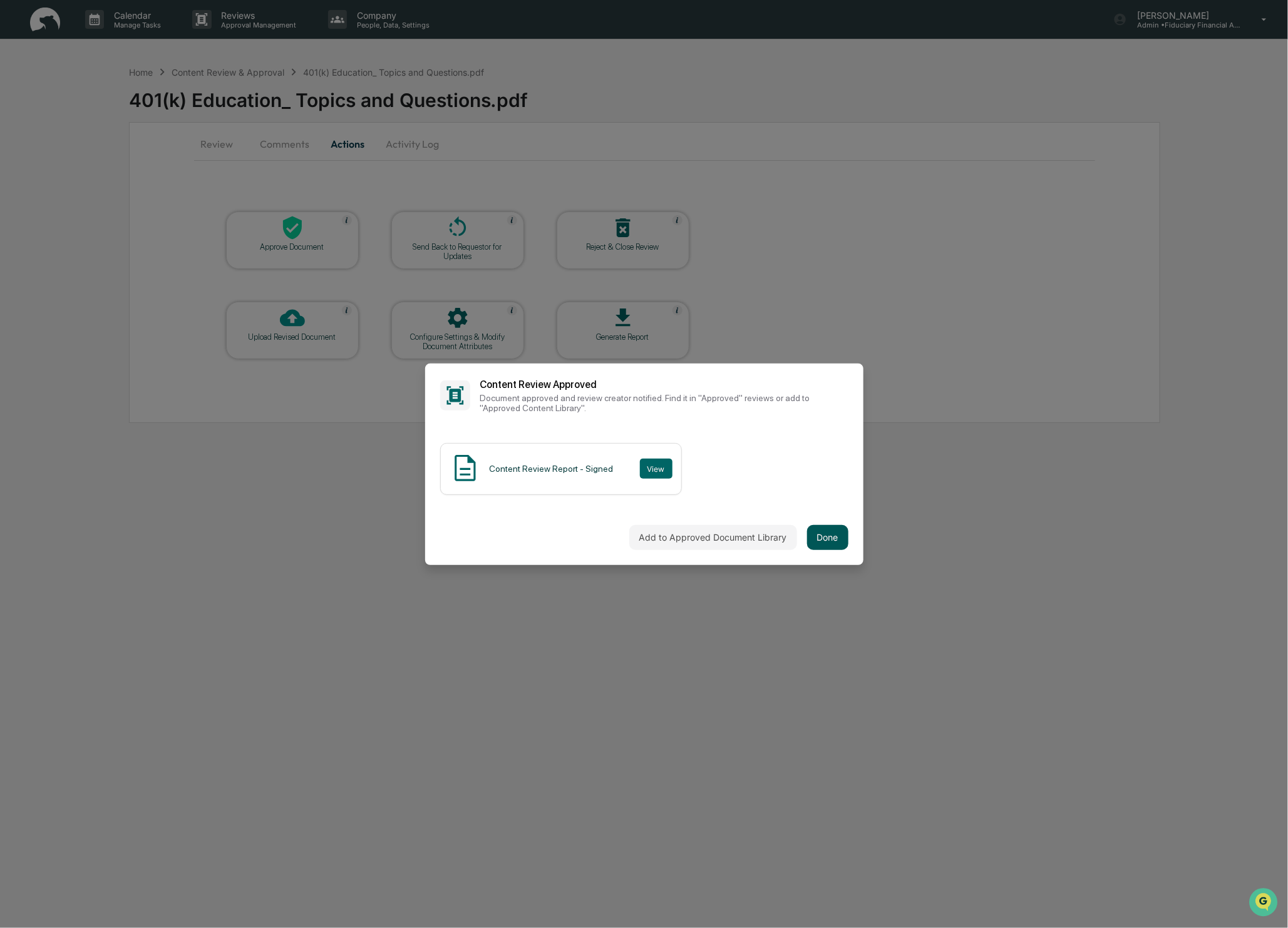
click at [837, 542] on button "Done" at bounding box center [827, 537] width 42 height 25
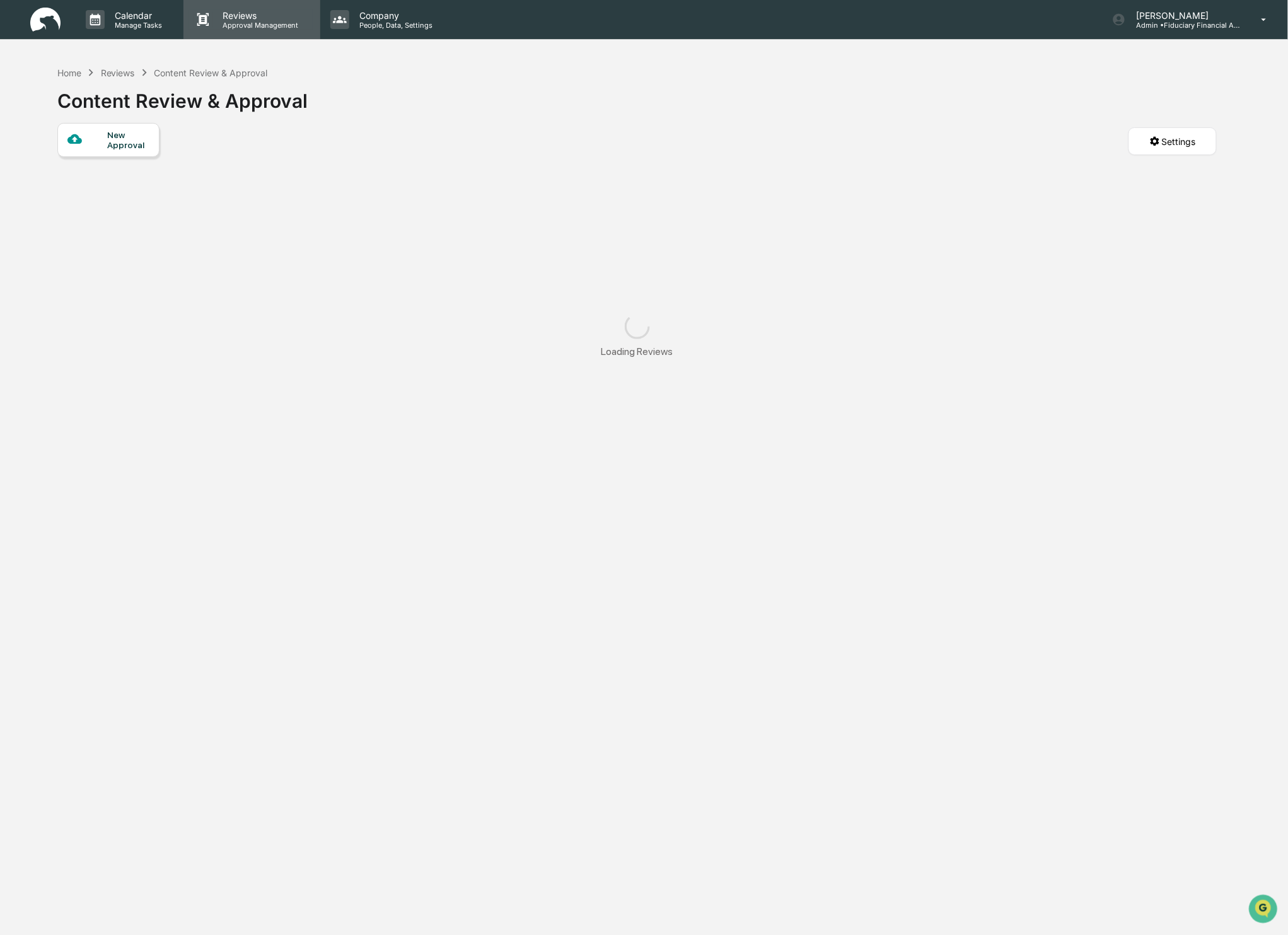
click at [232, 21] on p "Approval Management" at bounding box center [258, 25] width 92 height 9
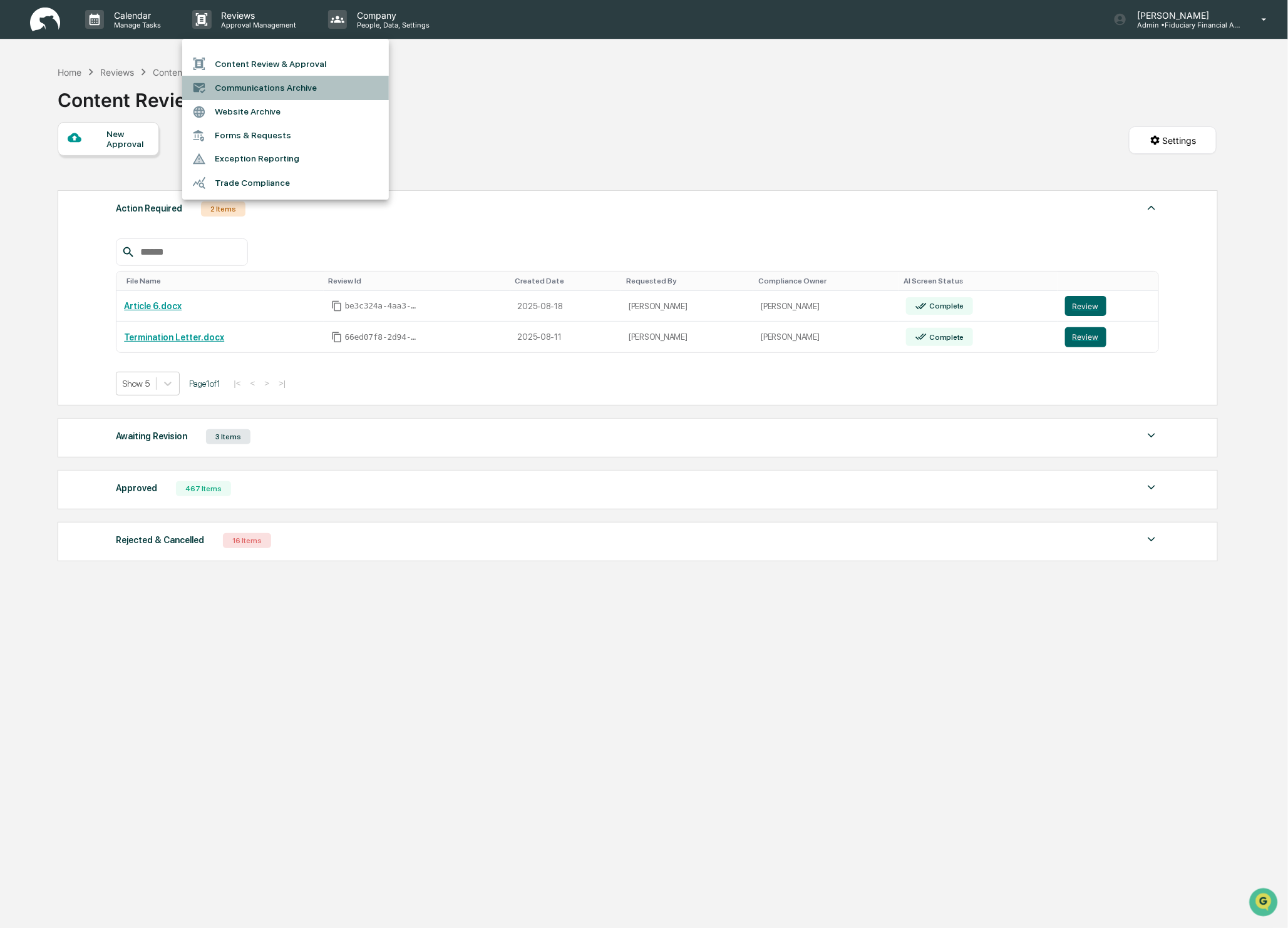
click at [316, 83] on li "Communications Archive" at bounding box center [285, 87] width 207 height 24
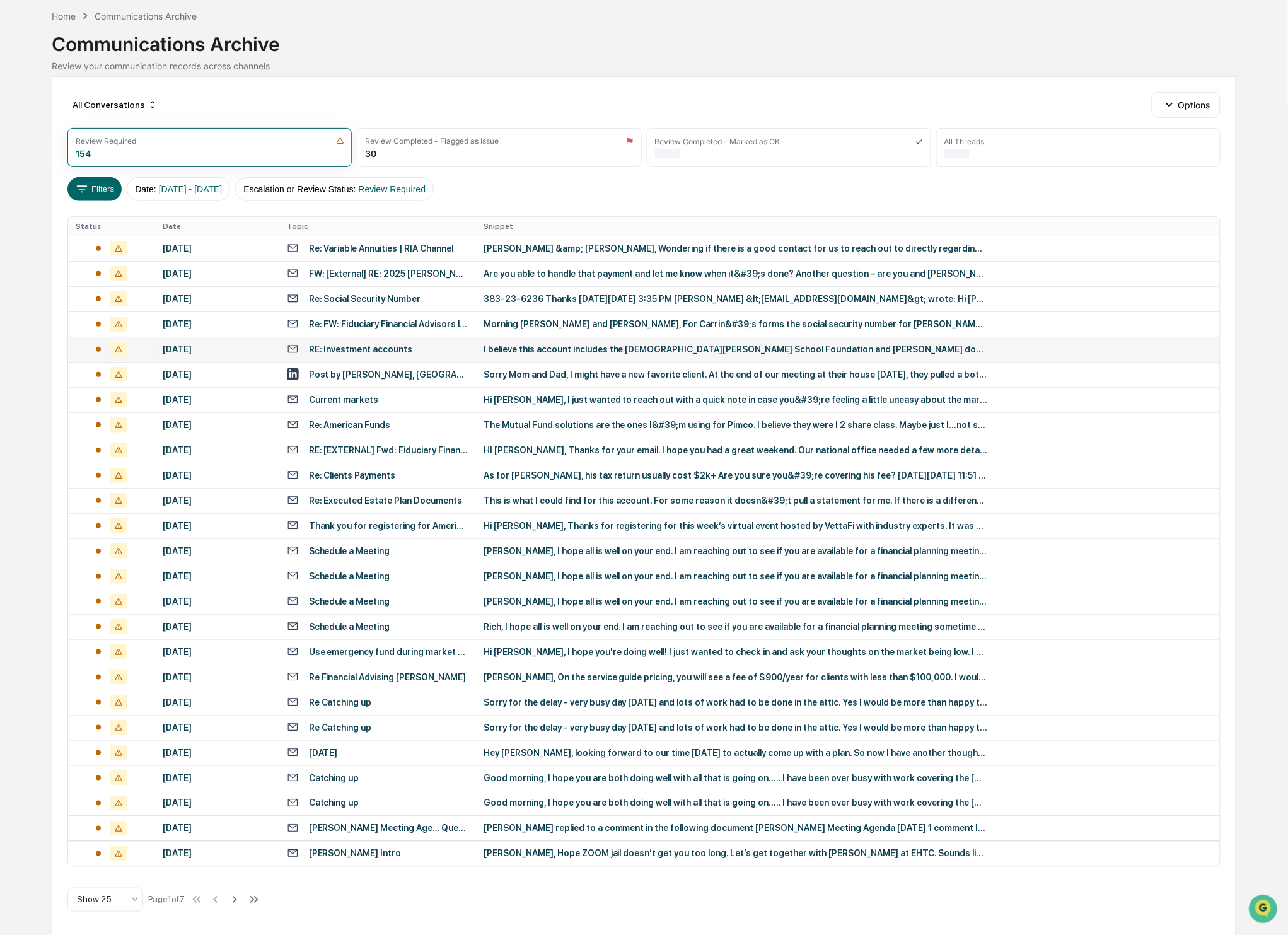
scroll to position [56, 0]
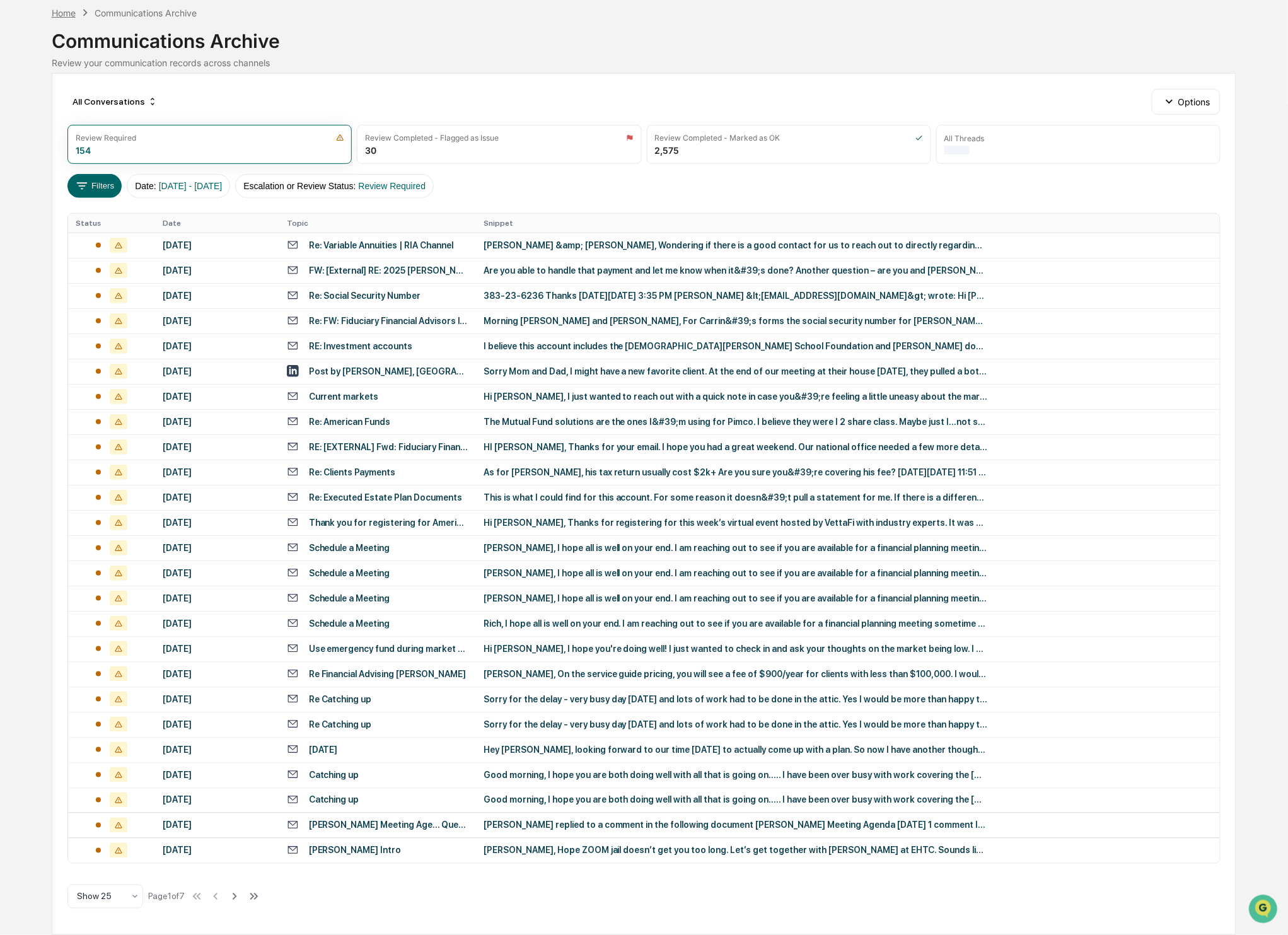
click at [58, 11] on div "Home" at bounding box center [64, 13] width 24 height 11
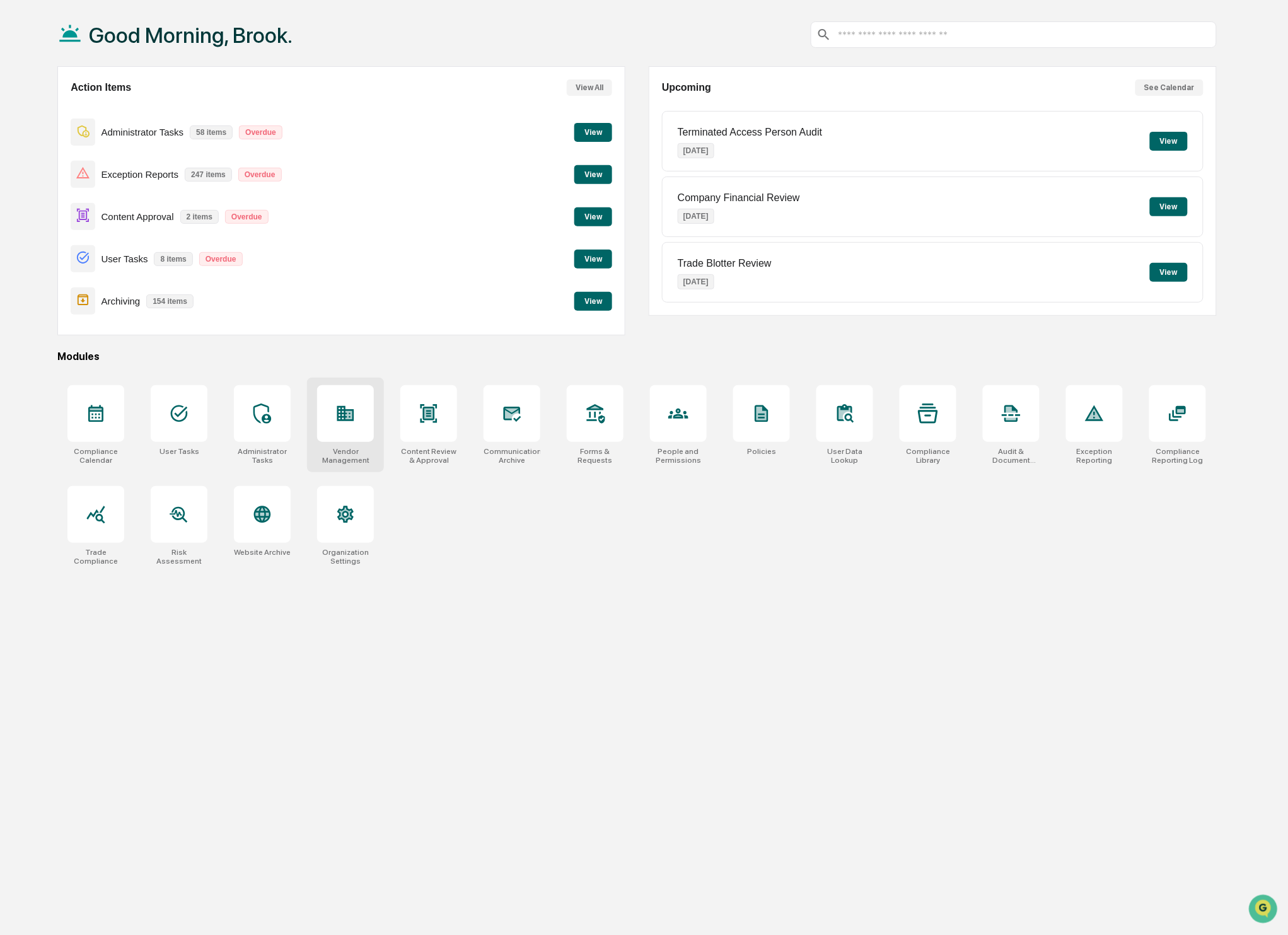
click at [366, 421] on div at bounding box center [344, 413] width 56 height 56
